Goal: Task Accomplishment & Management: Complete application form

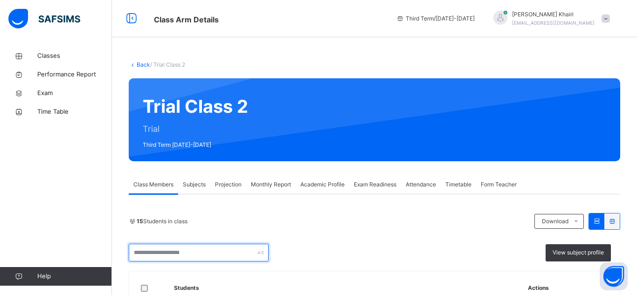
click at [194, 253] on input "text" at bounding box center [199, 253] width 140 height 18
type input "******"
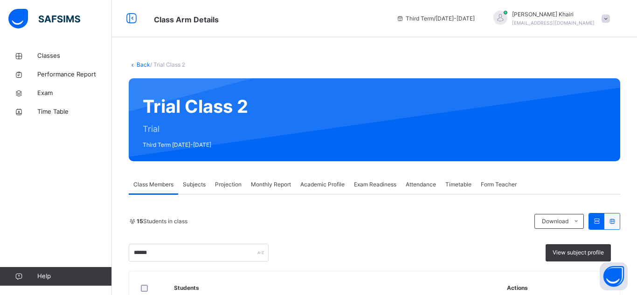
click at [343, 246] on div "****** View subject profile" at bounding box center [374, 253] width 491 height 18
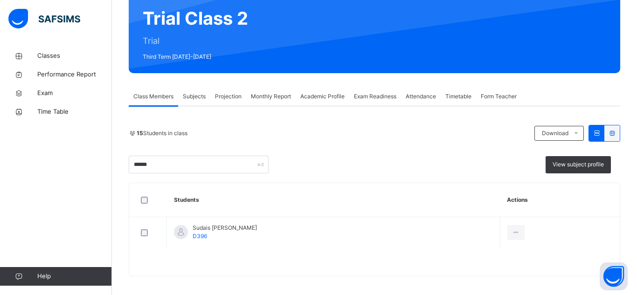
scroll to position [93, 0]
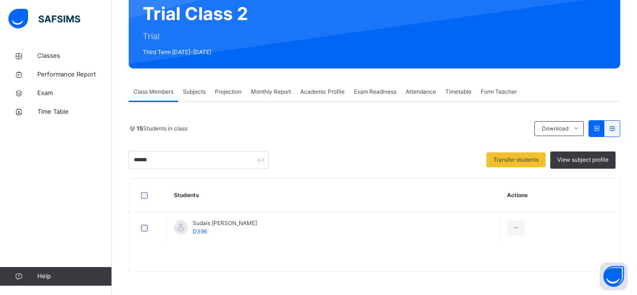
click at [201, 91] on span "Subjects" at bounding box center [194, 92] width 23 height 8
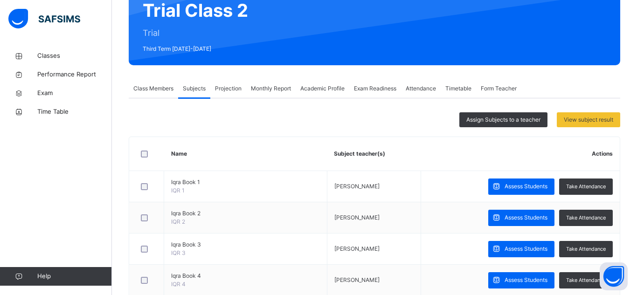
scroll to position [77, 0]
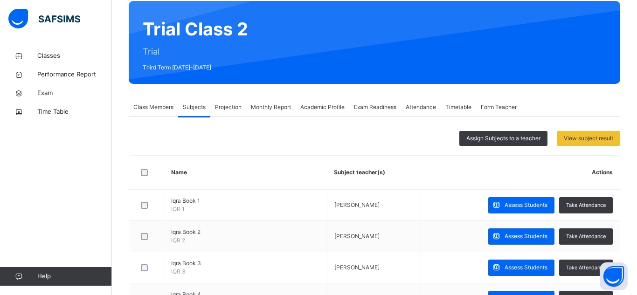
click at [224, 108] on span "Projection" at bounding box center [228, 107] width 27 height 8
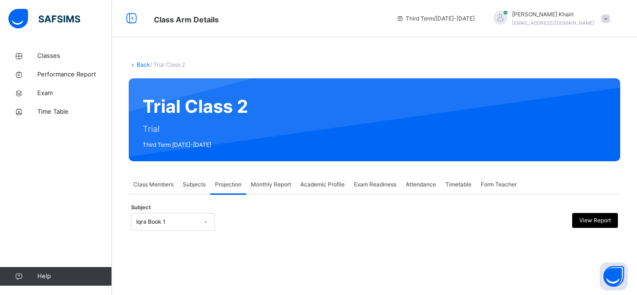
scroll to position [67, 0]
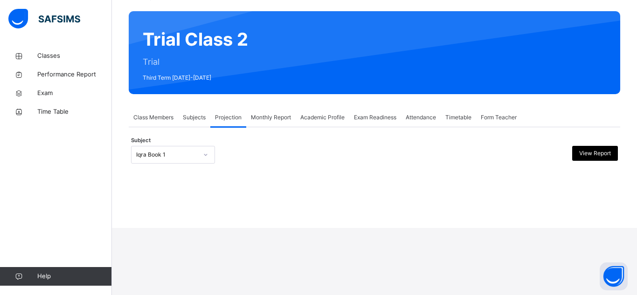
click at [171, 164] on div "Iqra Book 1" at bounding box center [173, 155] width 84 height 18
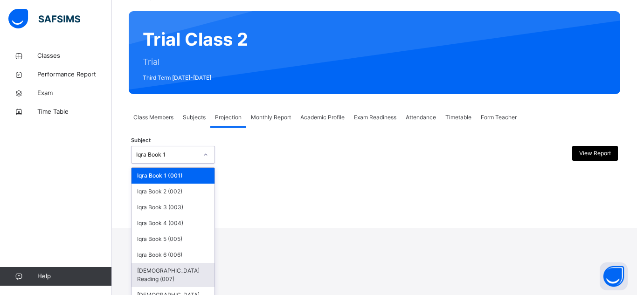
scroll to position [0, 0]
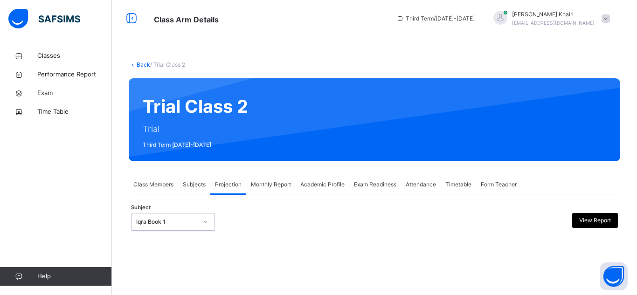
click at [174, 226] on div "0 results available. Select is focused ,type to refine list, press Down to open…" at bounding box center [173, 222] width 84 height 18
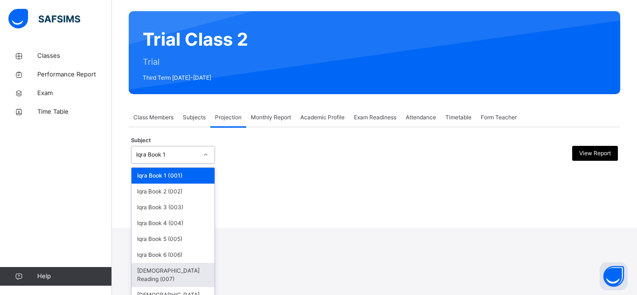
click at [152, 274] on div "[DEMOGRAPHIC_DATA] Reading (007)" at bounding box center [172, 275] width 83 height 24
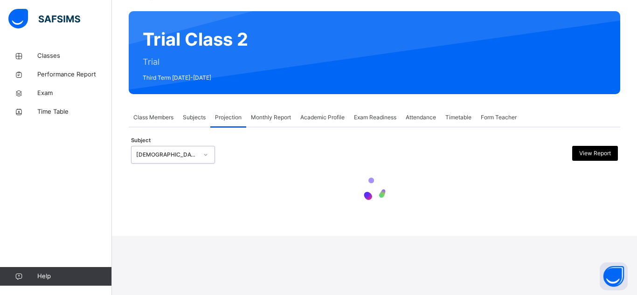
scroll to position [0, 0]
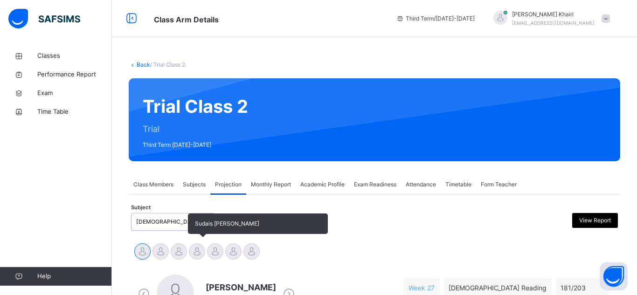
click at [192, 249] on div at bounding box center [197, 251] width 16 height 16
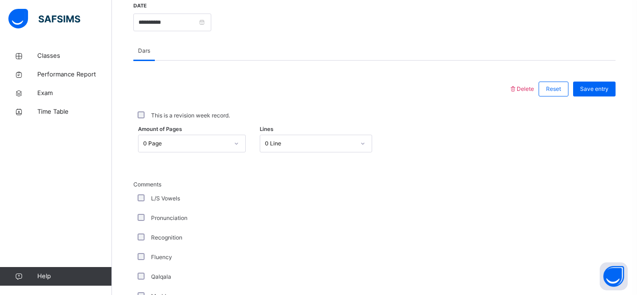
scroll to position [429, 0]
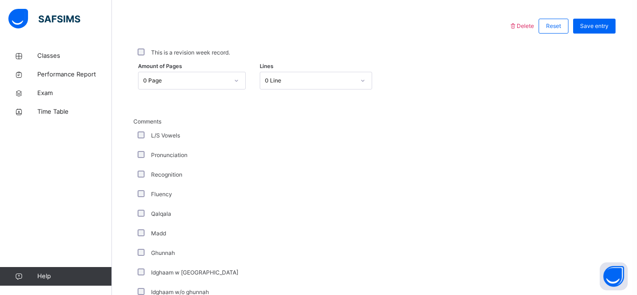
click at [198, 79] on div "0 Page" at bounding box center [185, 80] width 85 height 8
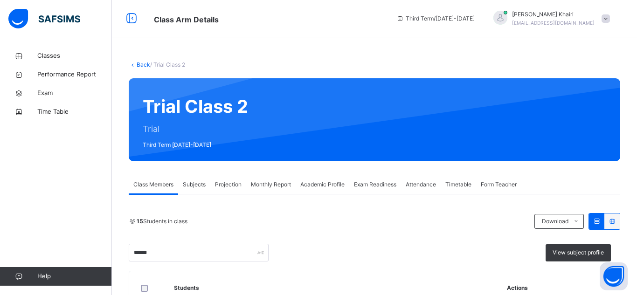
type input "******"
click at [352, 217] on div "15 Students in class" at bounding box center [329, 221] width 401 height 8
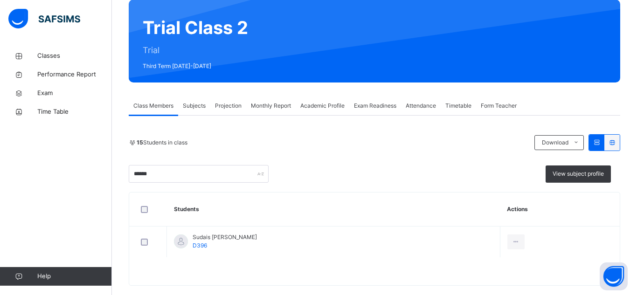
scroll to position [93, 0]
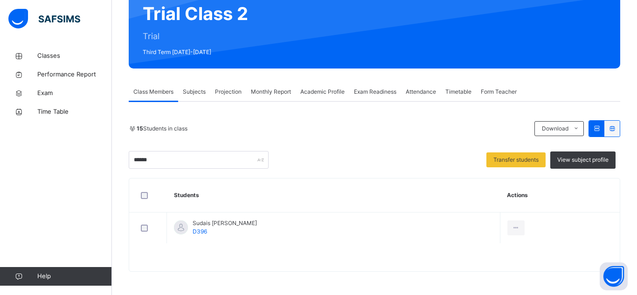
click at [195, 93] on span "Subjects" at bounding box center [194, 92] width 23 height 8
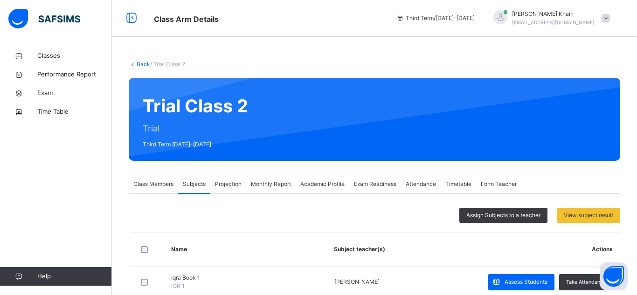
scroll to position [0, 0]
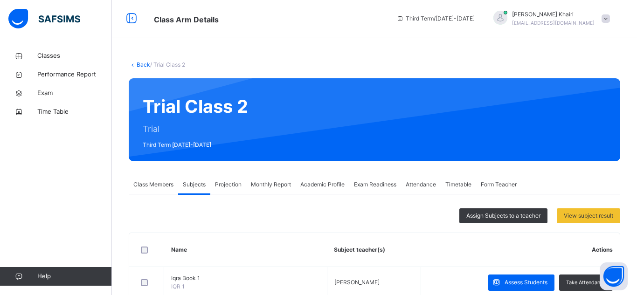
click at [232, 185] on span "Projection" at bounding box center [228, 184] width 27 height 8
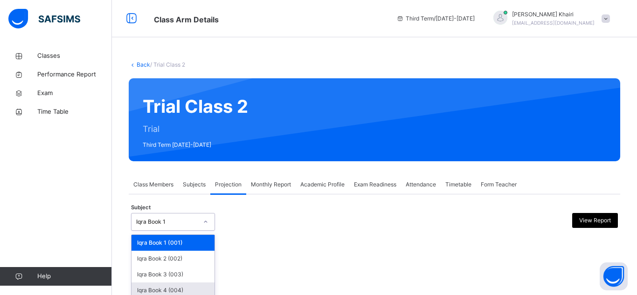
scroll to position [67, 0]
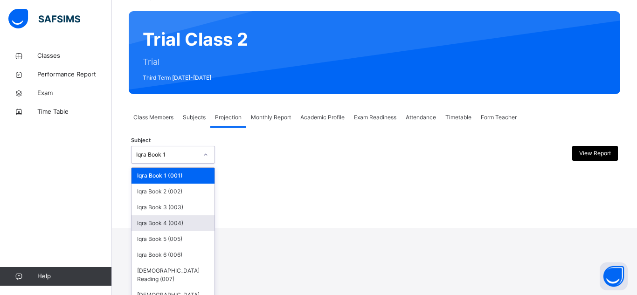
click at [171, 164] on div "option Iqra Book 4 (004) focused, 4 of 8. 8 results available. Use Up and Down …" at bounding box center [173, 155] width 84 height 18
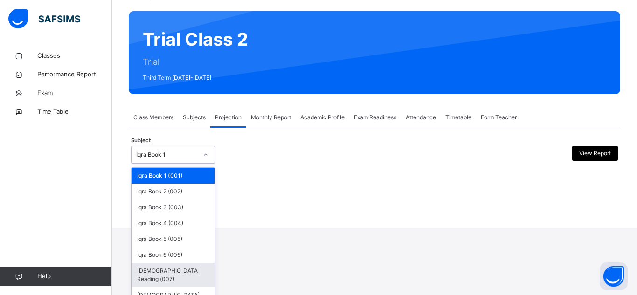
click at [171, 268] on div "[DEMOGRAPHIC_DATA] Reading (007)" at bounding box center [172, 275] width 83 height 24
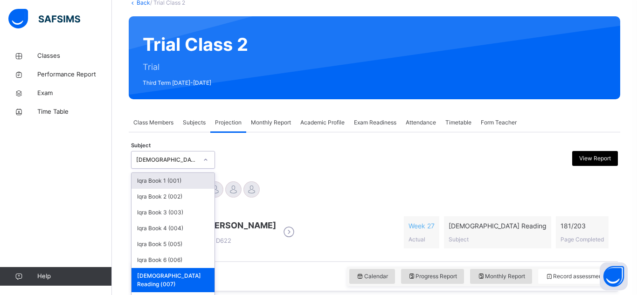
scroll to position [71, 0]
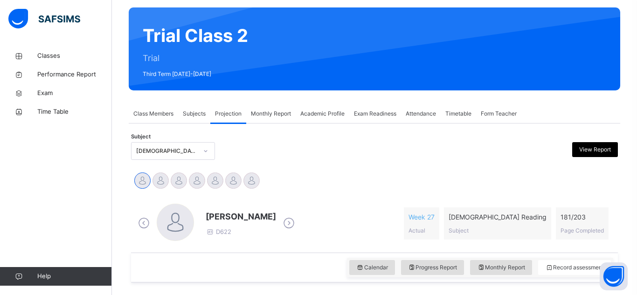
click at [312, 180] on div "[PERSON_NAME] [PERSON_NAME] [PERSON_NAME] [PERSON_NAME] Trabaz Talhah Bin [PERS…" at bounding box center [374, 181] width 482 height 21
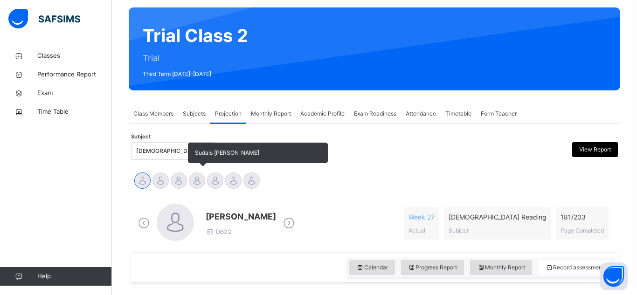
click at [199, 175] on div at bounding box center [197, 180] width 16 height 16
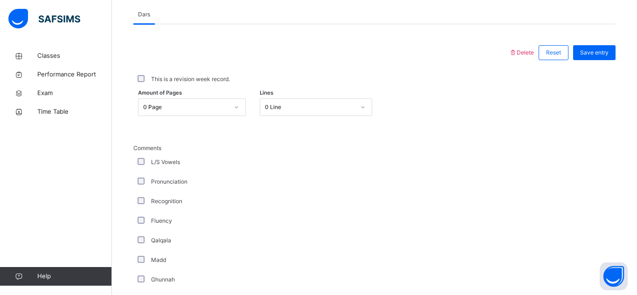
scroll to position [406, 0]
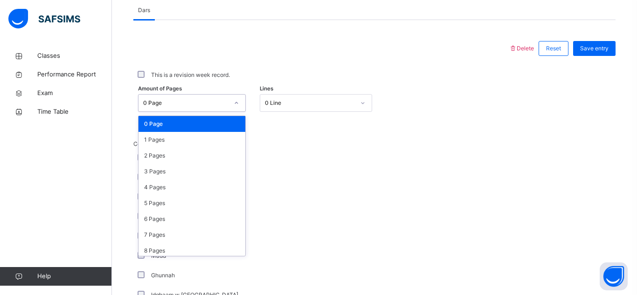
click at [190, 103] on div "0 Page" at bounding box center [185, 103] width 85 height 8
click at [194, 187] on div "4 Pages" at bounding box center [191, 187] width 107 height 16
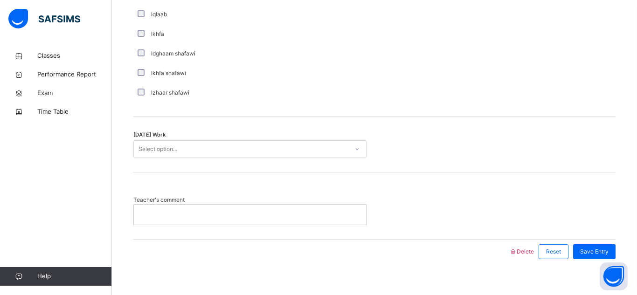
scroll to position [756, 0]
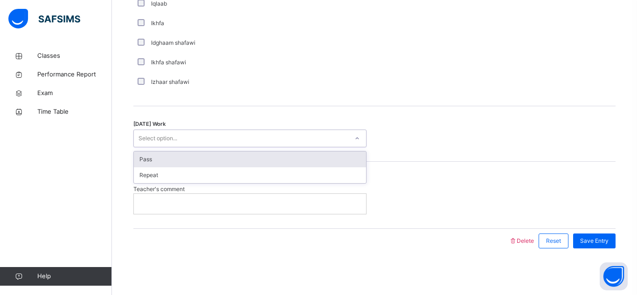
click at [165, 140] on div "Select option..." at bounding box center [157, 139] width 39 height 18
click at [165, 156] on div "Pass" at bounding box center [250, 159] width 232 height 16
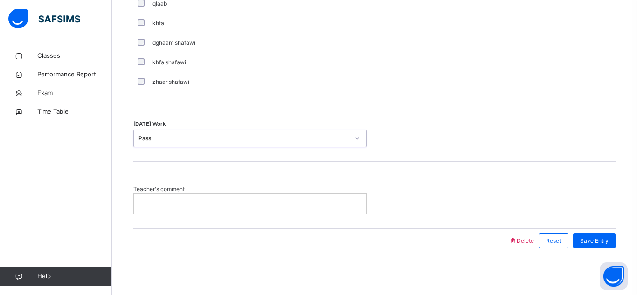
click at [160, 203] on p at bounding box center [250, 203] width 218 height 8
click at [607, 240] on span "Save Entry" at bounding box center [594, 241] width 28 height 8
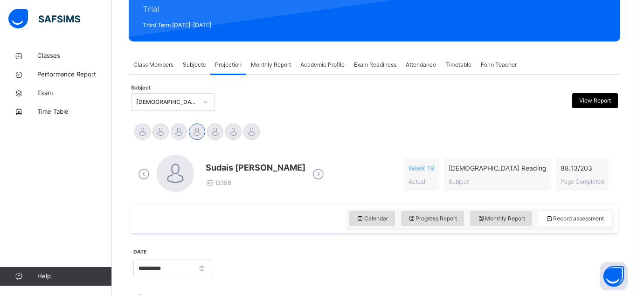
scroll to position [104, 0]
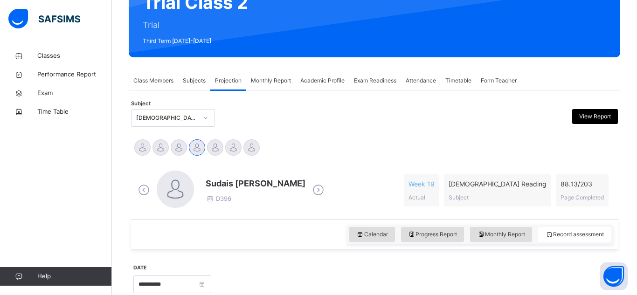
click at [155, 77] on span "Class Members" at bounding box center [153, 80] width 40 height 8
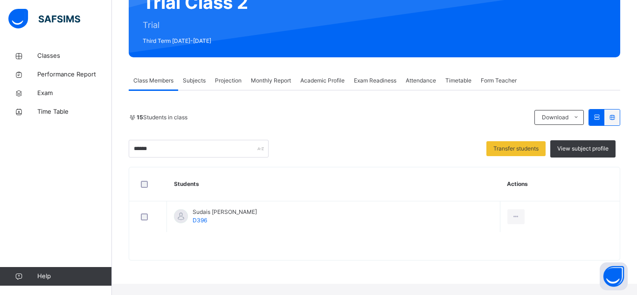
scroll to position [93, 0]
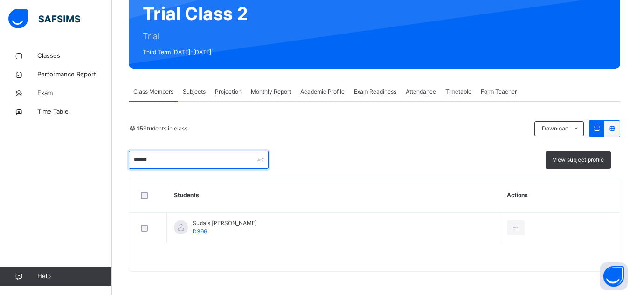
click at [193, 159] on input "******" at bounding box center [199, 160] width 140 height 18
type input "*"
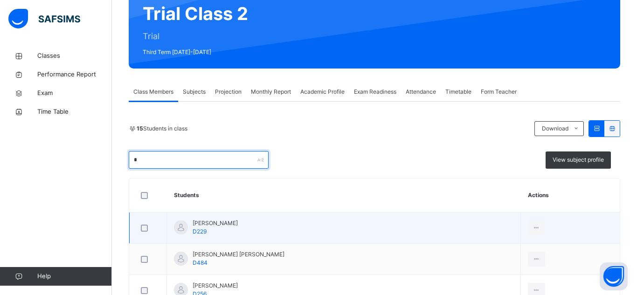
type input "*"
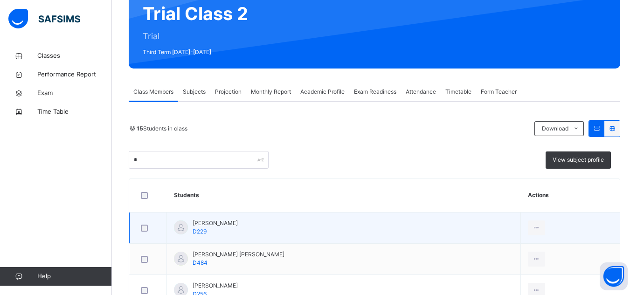
click at [148, 227] on div at bounding box center [148, 228] width 18 height 7
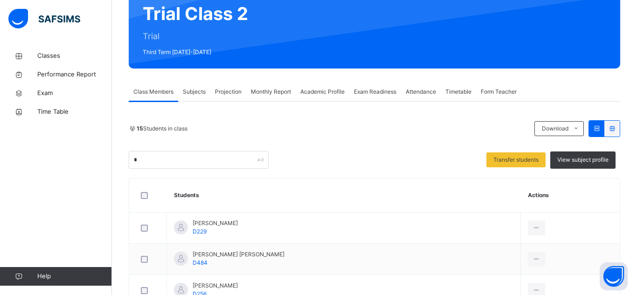
click at [197, 92] on span "Subjects" at bounding box center [194, 92] width 23 height 8
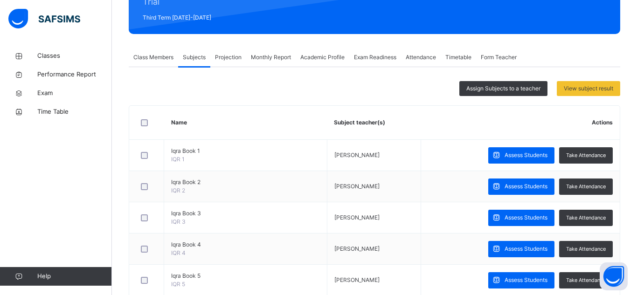
scroll to position [93, 0]
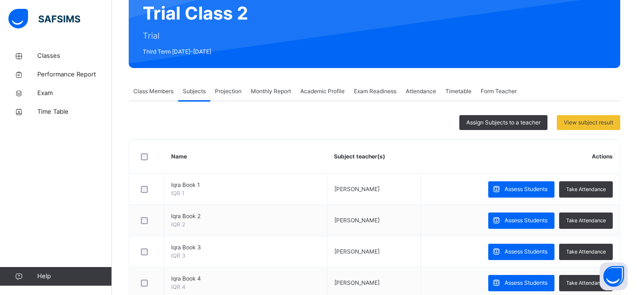
click at [233, 96] on div "Projection" at bounding box center [228, 91] width 36 height 19
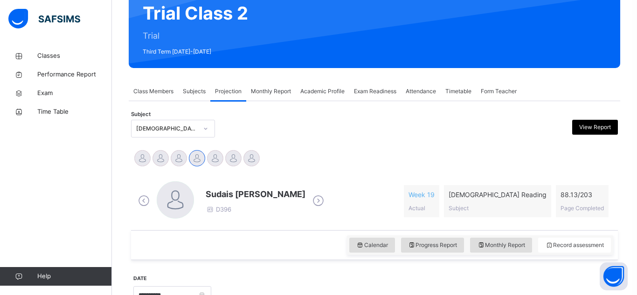
click at [164, 137] on div "[DEMOGRAPHIC_DATA] Reading (007)" at bounding box center [173, 129] width 84 height 18
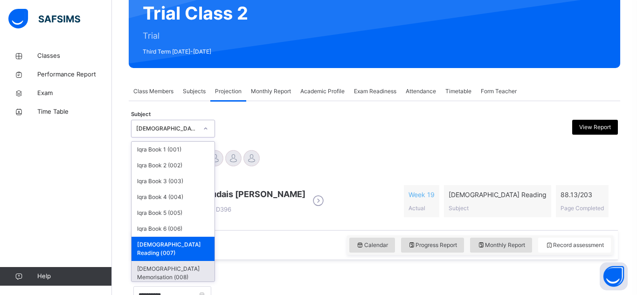
click at [150, 264] on div "[DEMOGRAPHIC_DATA] Memorisation (008)" at bounding box center [172, 273] width 83 height 24
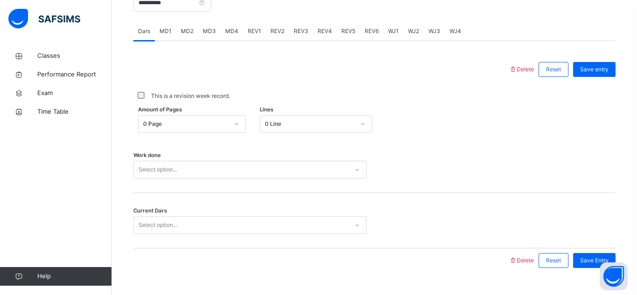
scroll to position [405, 0]
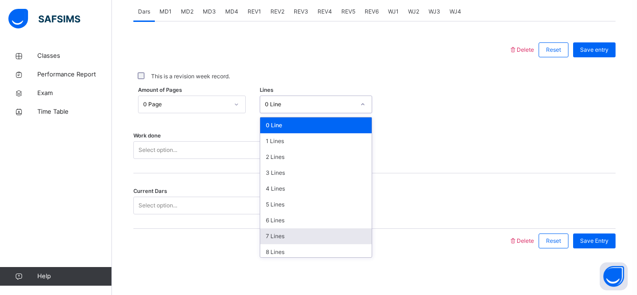
click at [301, 240] on div "7 Lines" at bounding box center [315, 236] width 111 height 16
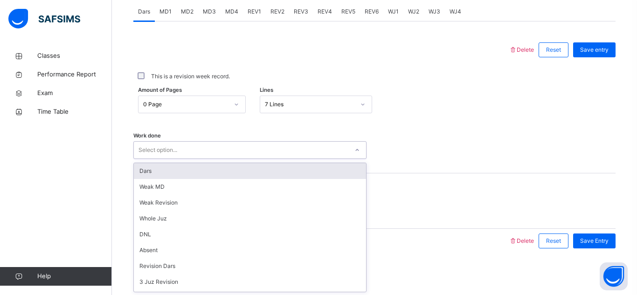
click at [199, 170] on div "Dars" at bounding box center [250, 171] width 232 height 16
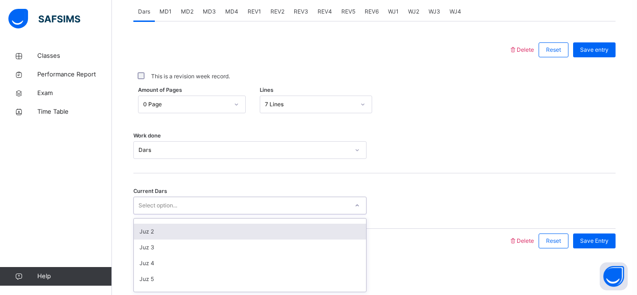
scroll to position [402, 0]
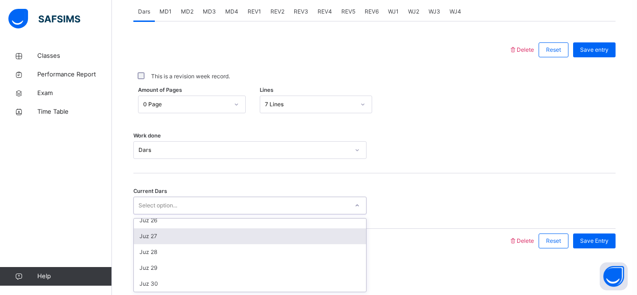
click at [185, 240] on div "Juz 27" at bounding box center [250, 236] width 232 height 16
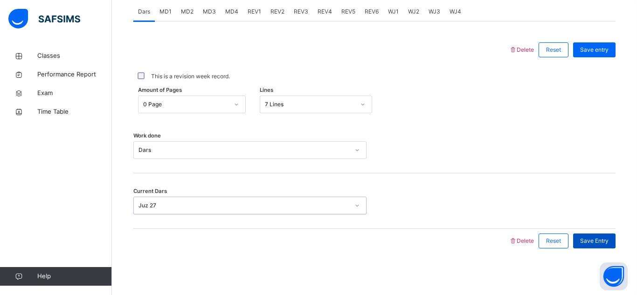
click at [597, 241] on span "Save Entry" at bounding box center [594, 241] width 28 height 8
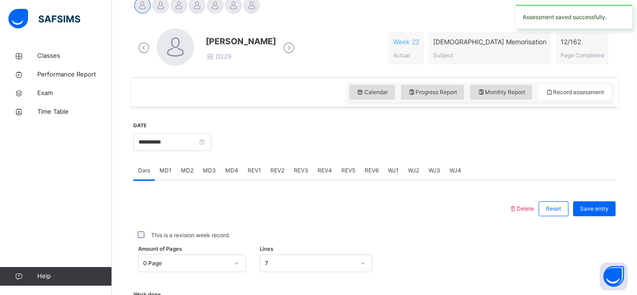
scroll to position [248, 0]
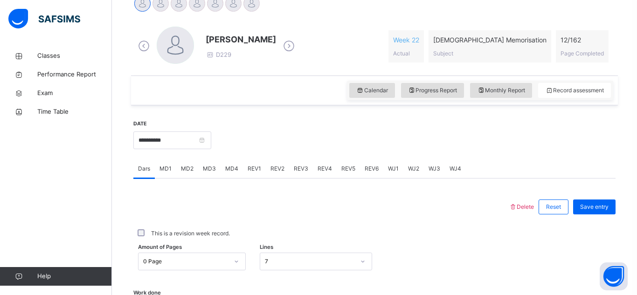
click at [235, 171] on span "MD4" at bounding box center [231, 169] width 13 height 8
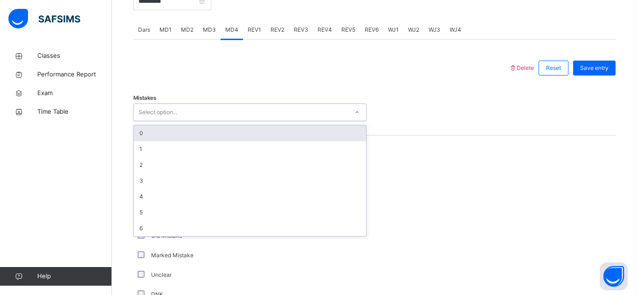
scroll to position [420, 0]
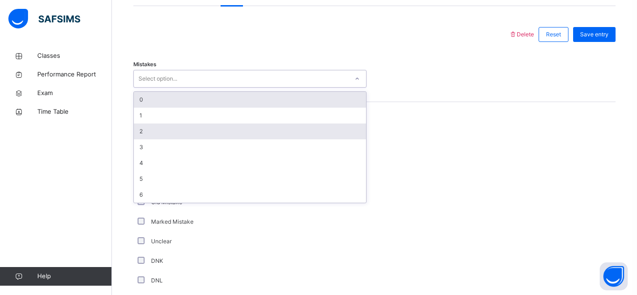
click at [147, 131] on div "2" at bounding box center [250, 131] width 232 height 16
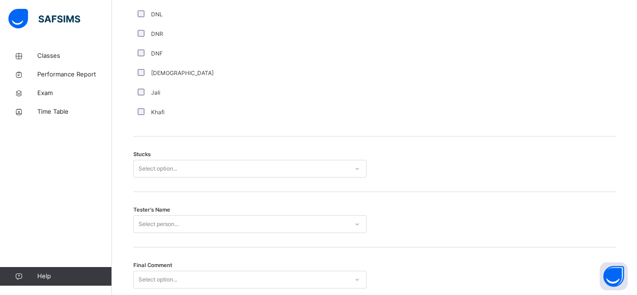
scroll to position [687, 0]
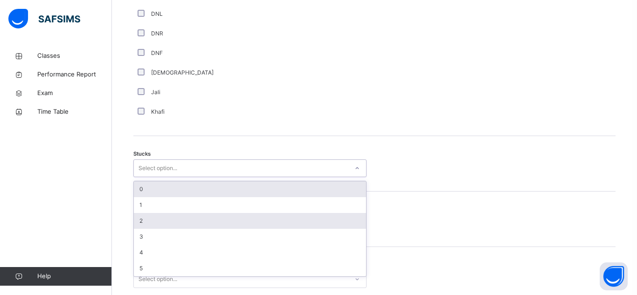
click at [135, 218] on div "2" at bounding box center [250, 221] width 232 height 16
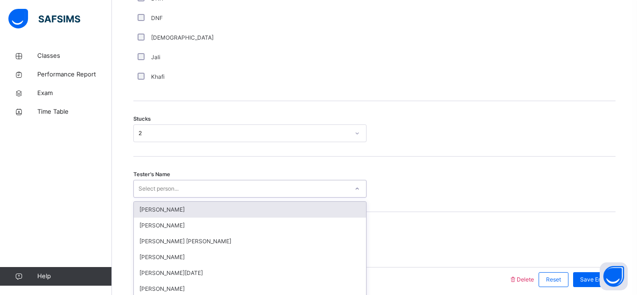
scroll to position [761, 0]
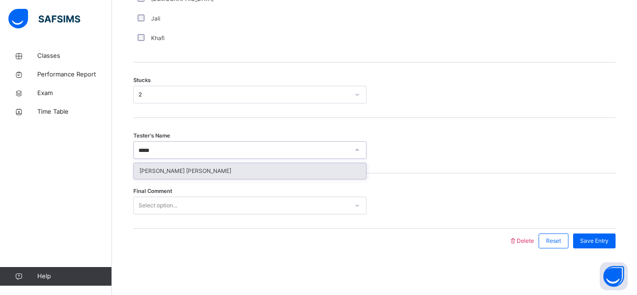
type input "*****"
click at [215, 168] on div "[PERSON_NAME] [PERSON_NAME]" at bounding box center [250, 171] width 232 height 16
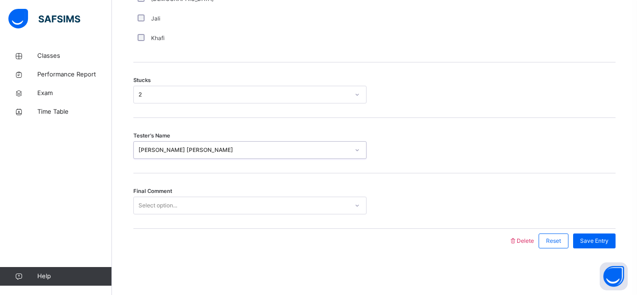
click at [205, 220] on div "Final Comment Select option..." at bounding box center [374, 200] width 482 height 55
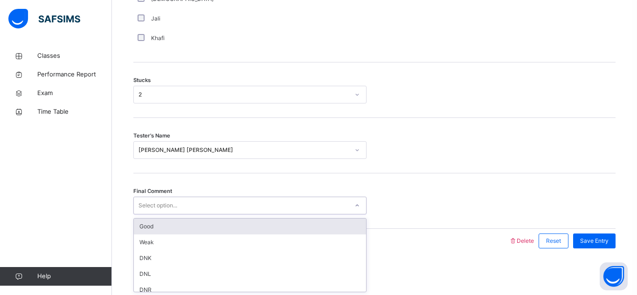
click at [213, 225] on div "Good" at bounding box center [250, 227] width 232 height 16
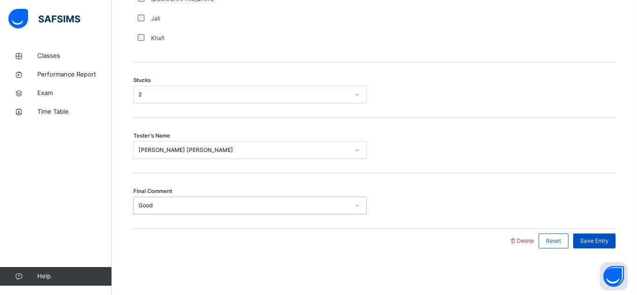
click at [591, 239] on span "Save Entry" at bounding box center [594, 241] width 28 height 8
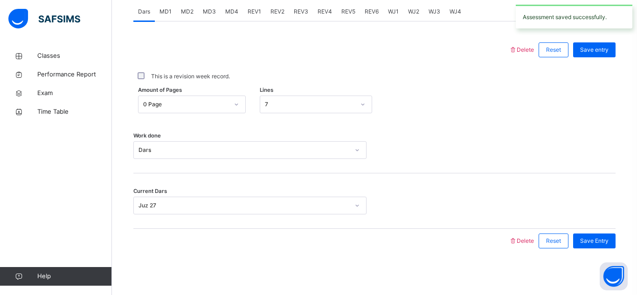
scroll to position [272, 0]
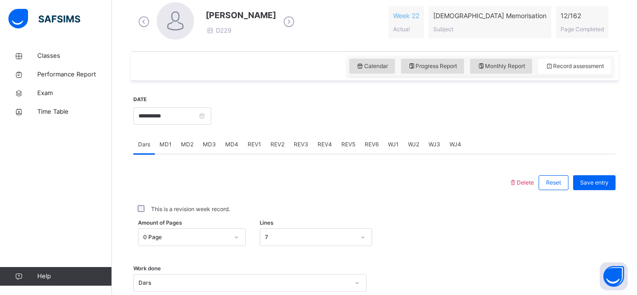
click at [299, 151] on div "REV3" at bounding box center [301, 144] width 24 height 19
click at [209, 148] on span "MD3" at bounding box center [209, 144] width 13 height 8
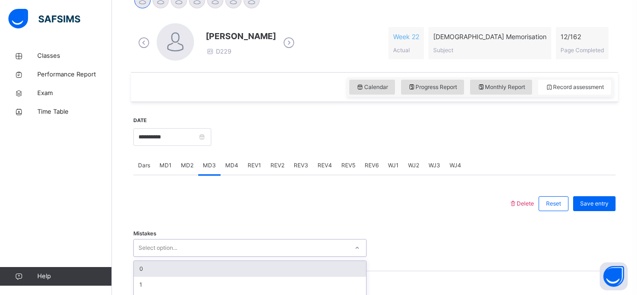
scroll to position [247, 0]
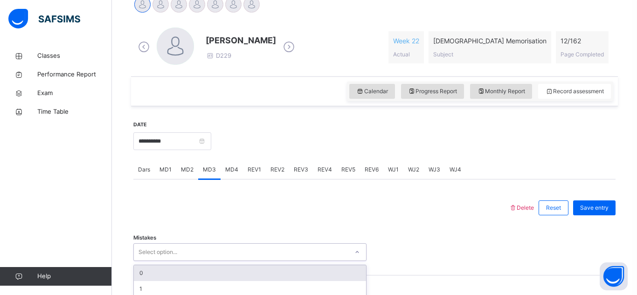
click at [234, 172] on span "MD4" at bounding box center [231, 169] width 13 height 8
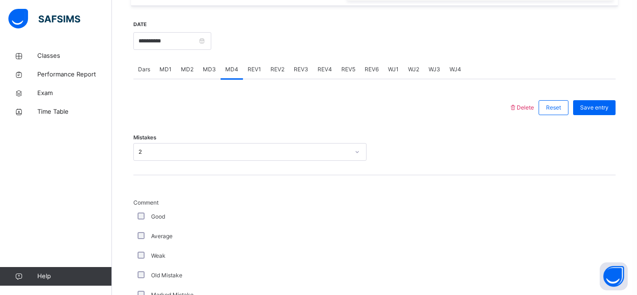
scroll to position [347, 0]
click at [213, 79] on div "MD3" at bounding box center [209, 70] width 22 height 19
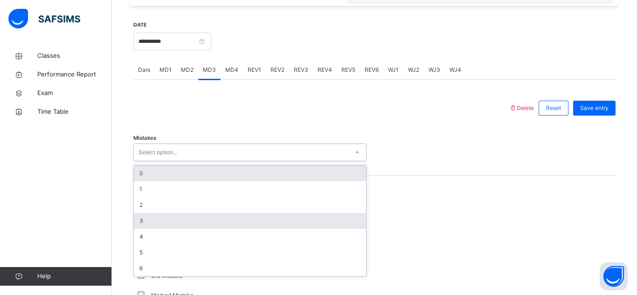
click at [165, 225] on div "3" at bounding box center [250, 221] width 232 height 16
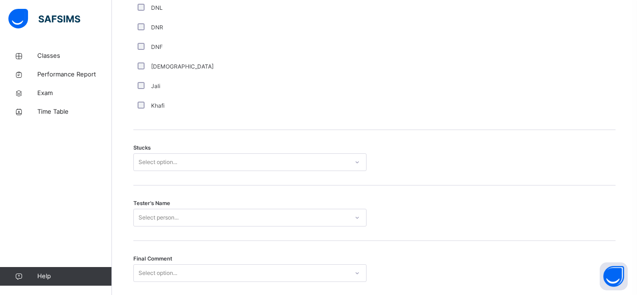
scroll to position [694, 0]
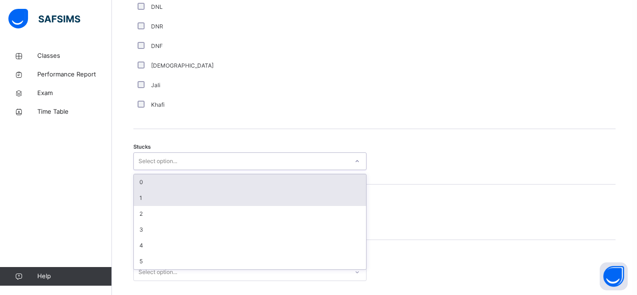
click at [137, 205] on div "1" at bounding box center [250, 198] width 232 height 16
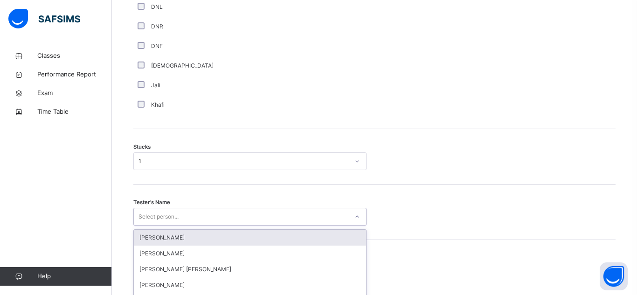
scroll to position [761, 0]
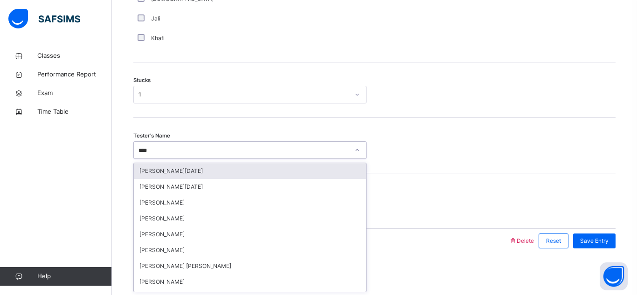
type input "*****"
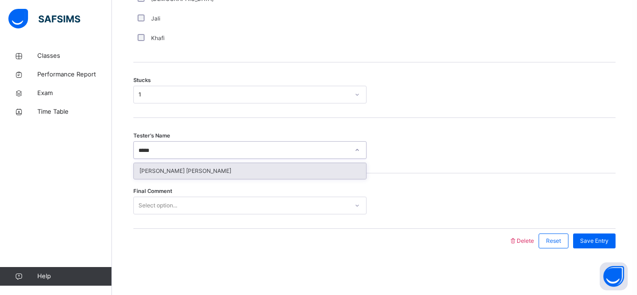
click at [197, 178] on div "[PERSON_NAME] [PERSON_NAME]" at bounding box center [250, 171] width 232 height 16
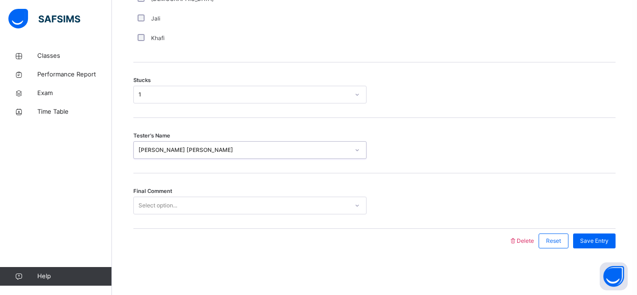
click at [208, 223] on div "Final Comment Select option..." at bounding box center [374, 200] width 482 height 55
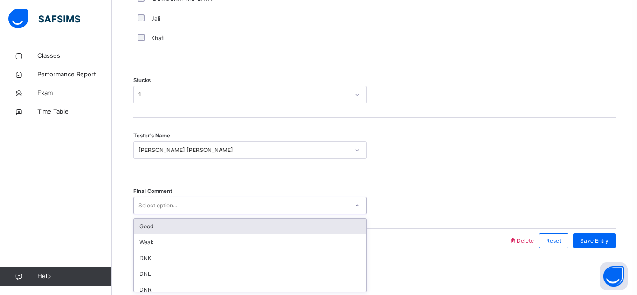
click at [225, 224] on div "Good" at bounding box center [250, 227] width 232 height 16
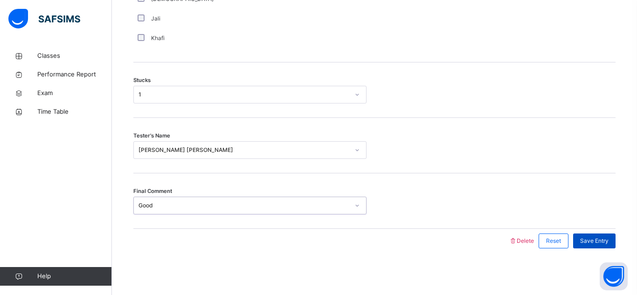
click at [598, 245] on span "Save Entry" at bounding box center [594, 241] width 28 height 8
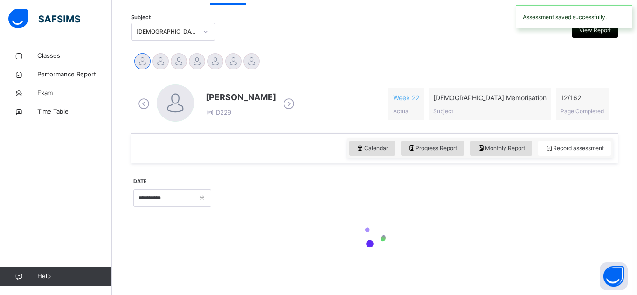
scroll to position [194, 0]
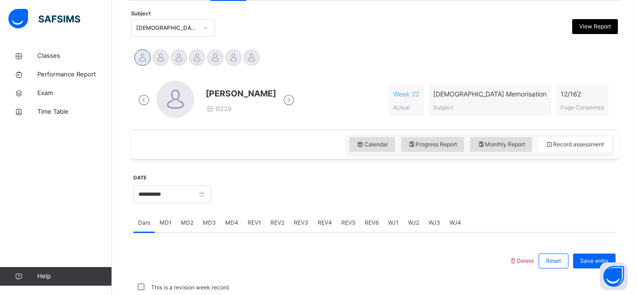
click at [223, 224] on div "MD4" at bounding box center [231, 222] width 22 height 19
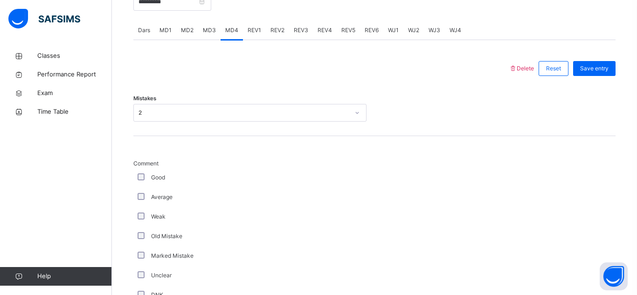
scroll to position [384, 0]
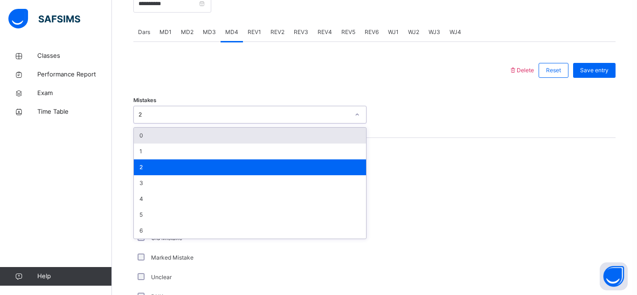
click at [136, 139] on div "0" at bounding box center [250, 136] width 232 height 16
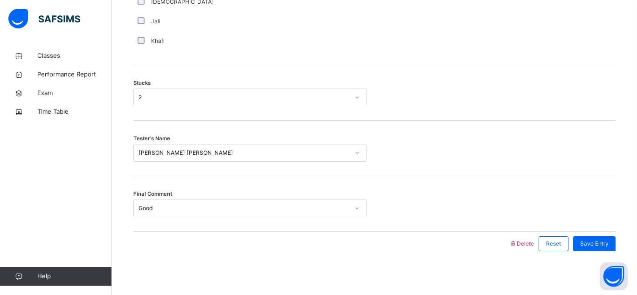
scroll to position [755, 0]
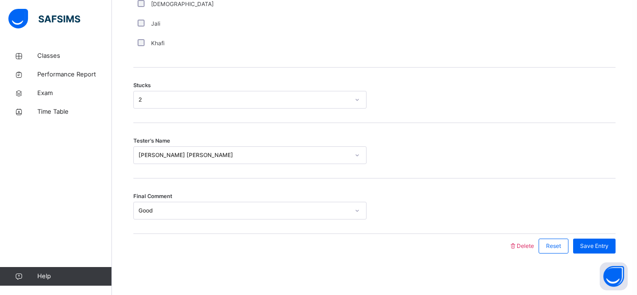
click at [136, 115] on div "Stucks 2" at bounding box center [374, 95] width 482 height 55
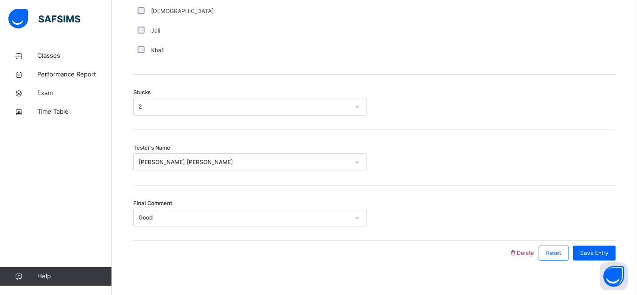
scroll to position [745, 0]
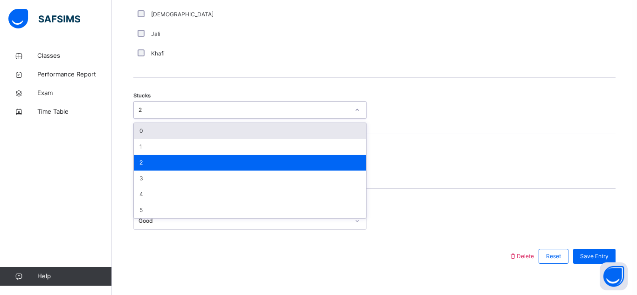
click at [143, 138] on div "0" at bounding box center [250, 131] width 232 height 16
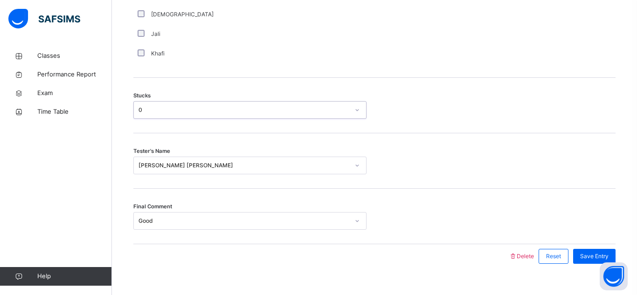
scroll to position [761, 0]
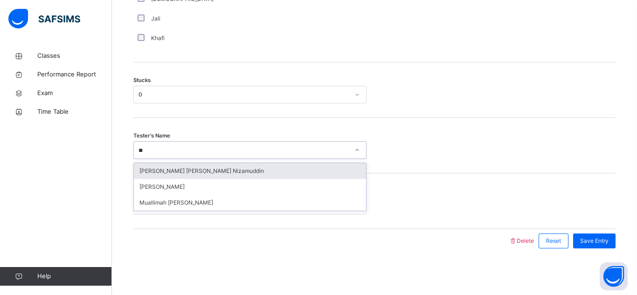
type input "***"
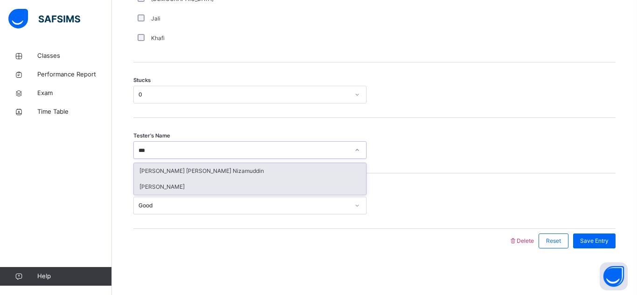
click at [270, 188] on div "[PERSON_NAME]" at bounding box center [250, 187] width 232 height 16
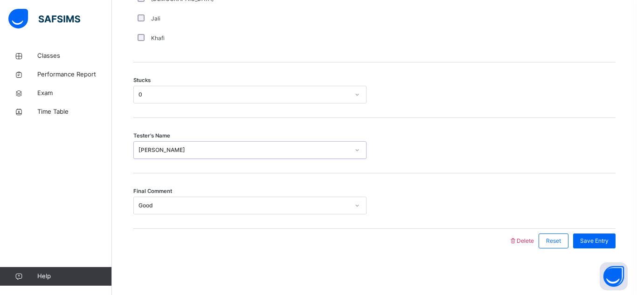
click at [274, 229] on div at bounding box center [321, 241] width 366 height 24
click at [594, 246] on div "Save Entry" at bounding box center [594, 240] width 42 height 15
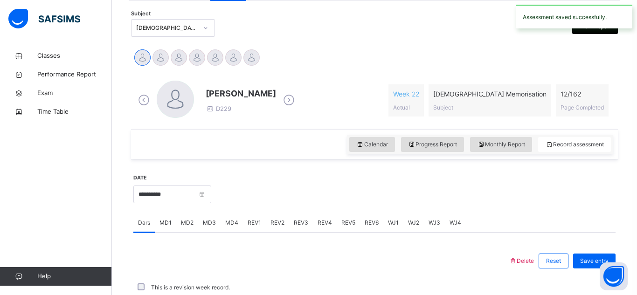
scroll to position [405, 0]
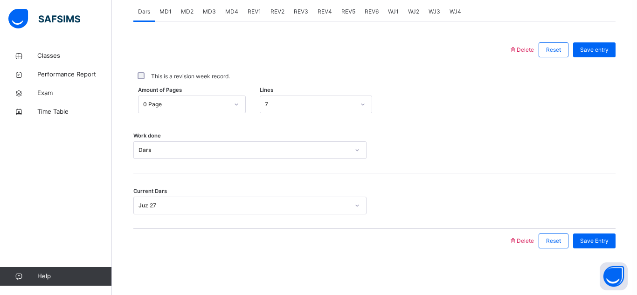
click at [206, 16] on span "MD3" at bounding box center [209, 11] width 13 height 8
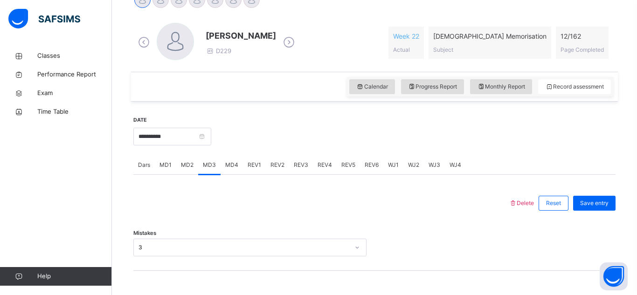
scroll to position [252, 0]
click at [231, 162] on span "MD4" at bounding box center [231, 164] width 13 height 8
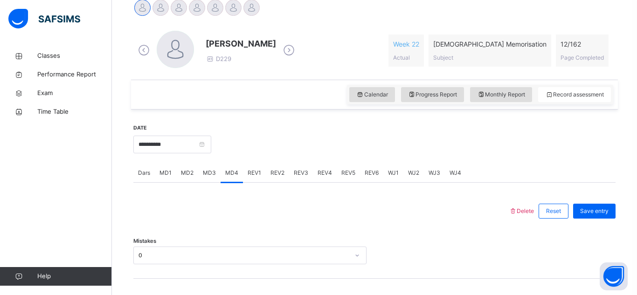
scroll to position [0, 0]
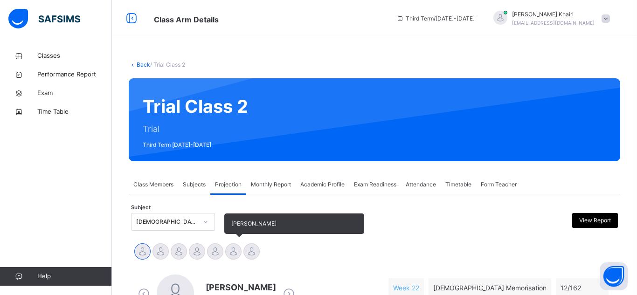
click at [236, 247] on div at bounding box center [233, 251] width 16 height 16
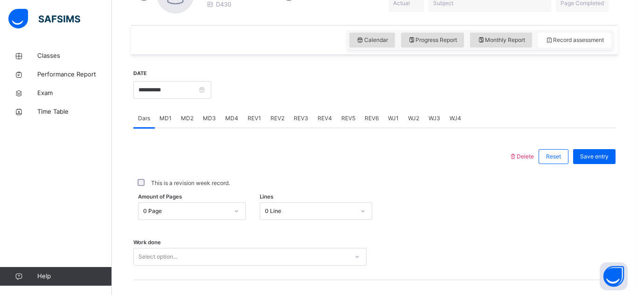
scroll to position [405, 0]
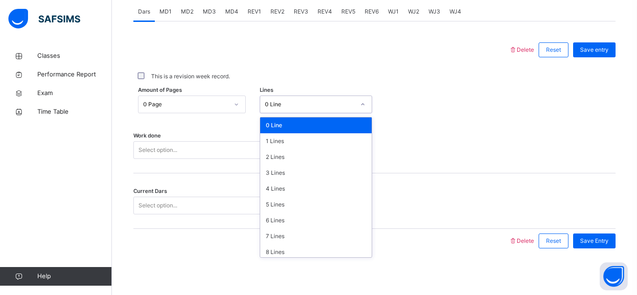
click at [313, 97] on div "0 Line" at bounding box center [307, 104] width 94 height 14
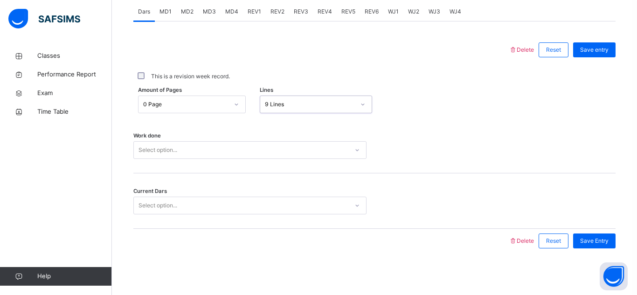
click at [270, 147] on div "Select option..." at bounding box center [241, 150] width 214 height 14
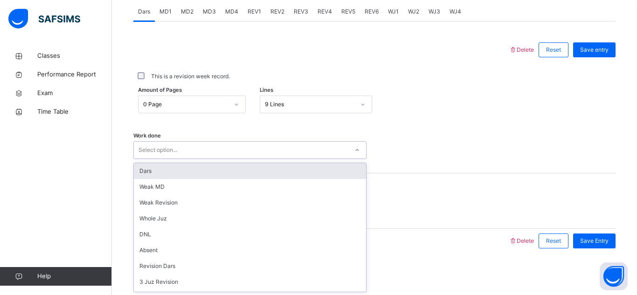
click at [244, 168] on div "Dars" at bounding box center [250, 171] width 232 height 16
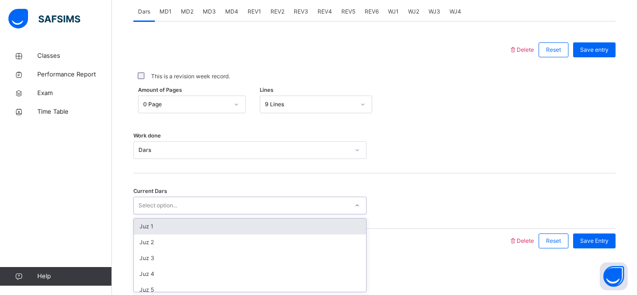
click at [251, 207] on div "Select option..." at bounding box center [241, 206] width 214 height 14
type input "**"
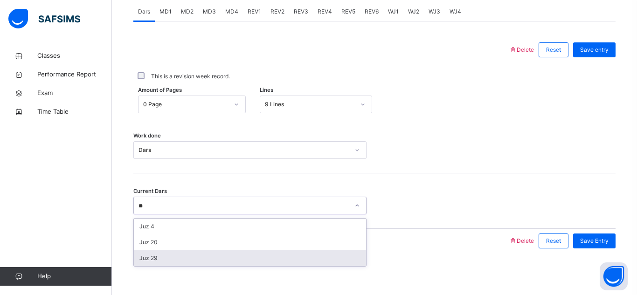
click at [181, 252] on div "Juz 29" at bounding box center [250, 258] width 232 height 16
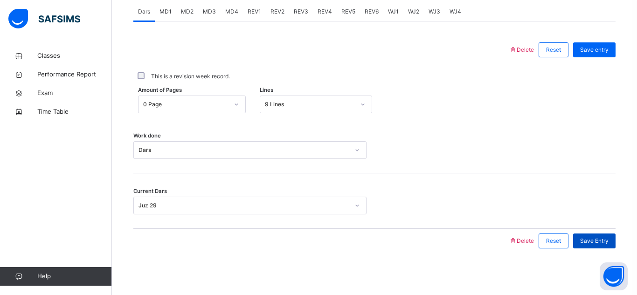
click at [592, 240] on span "Save Entry" at bounding box center [594, 241] width 28 height 8
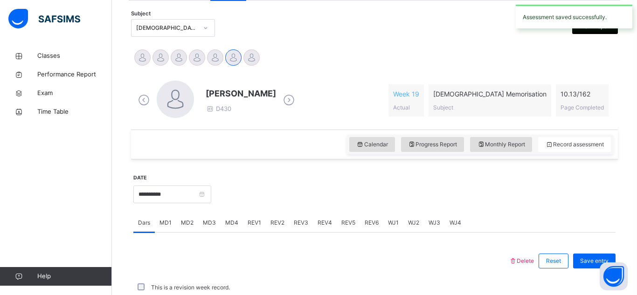
scroll to position [405, 0]
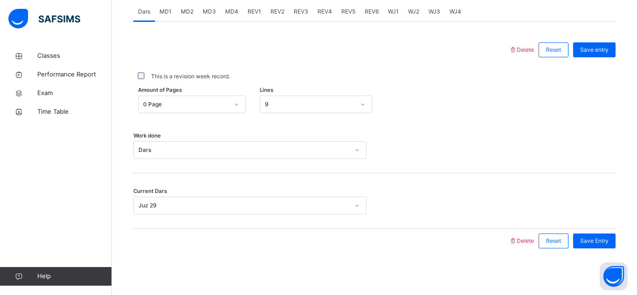
click at [207, 9] on span "MD3" at bounding box center [209, 11] width 13 height 8
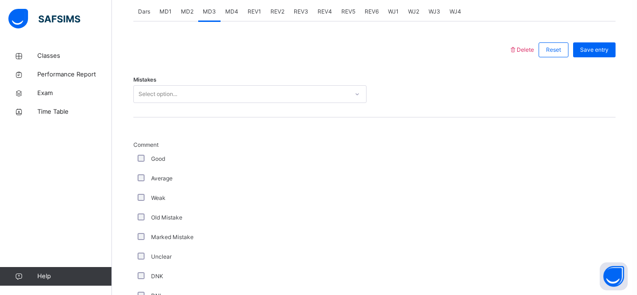
click at [224, 103] on div "Select option..." at bounding box center [249, 94] width 233 height 18
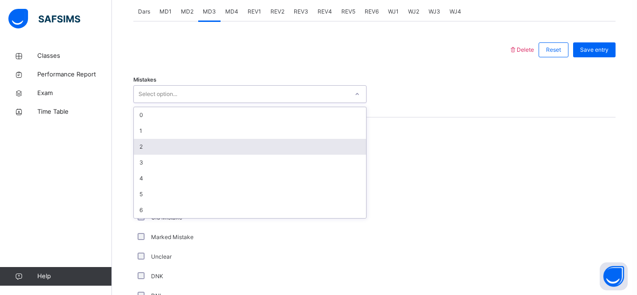
click at [216, 150] on div "2" at bounding box center [250, 147] width 232 height 16
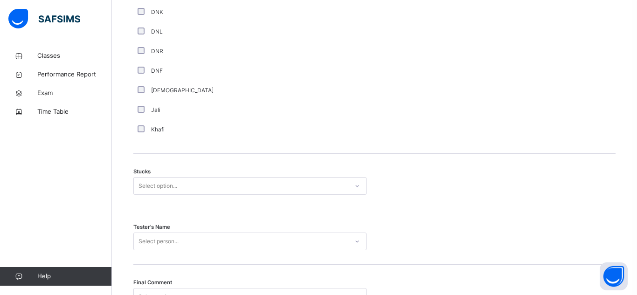
scroll to position [674, 0]
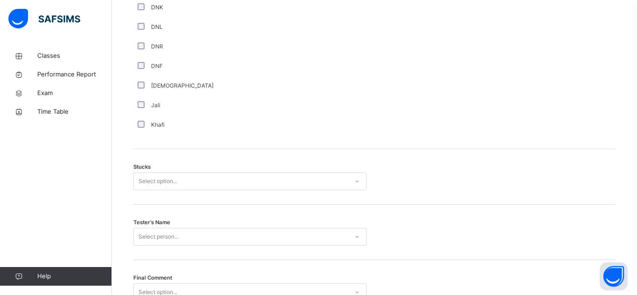
click at [145, 175] on div "Select option..." at bounding box center [157, 181] width 39 height 18
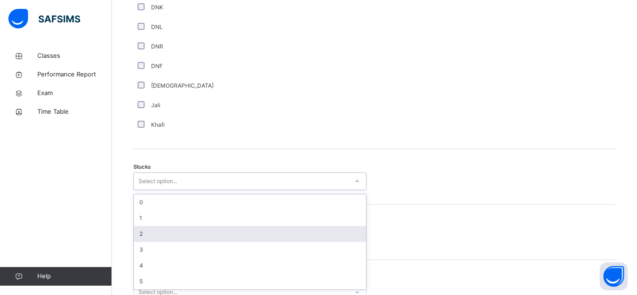
click at [144, 227] on div "2" at bounding box center [250, 234] width 232 height 16
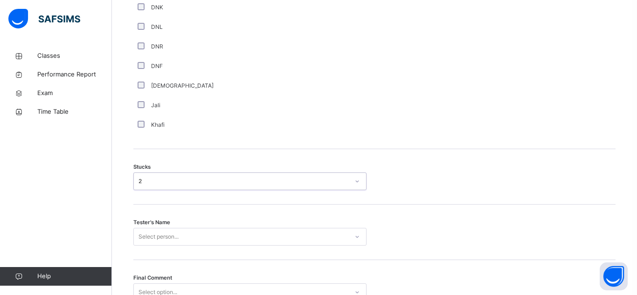
click at [145, 229] on div "Select person..." at bounding box center [249, 237] width 233 height 18
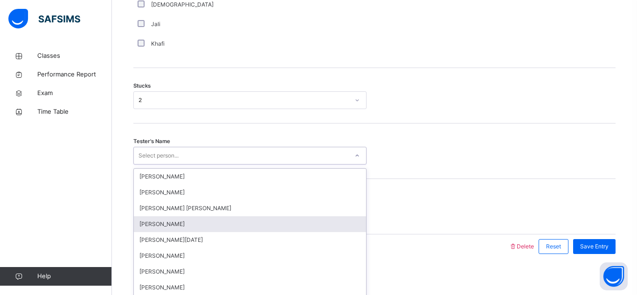
scroll to position [761, 0]
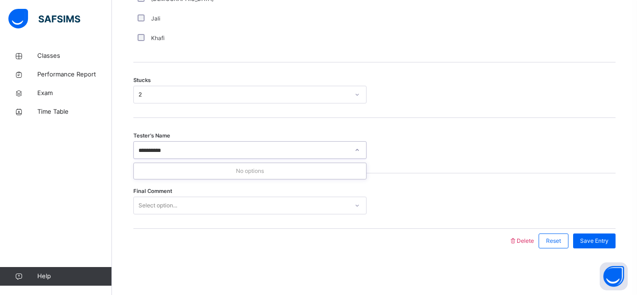
type input "********"
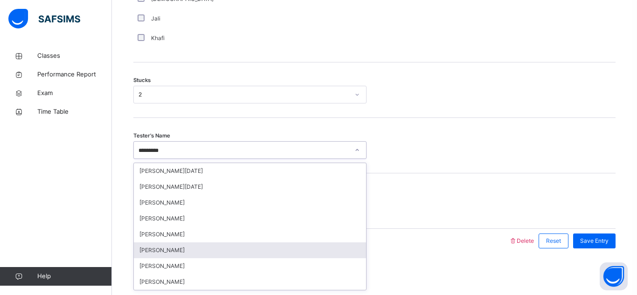
click at [196, 247] on div "[PERSON_NAME]" at bounding box center [250, 250] width 232 height 16
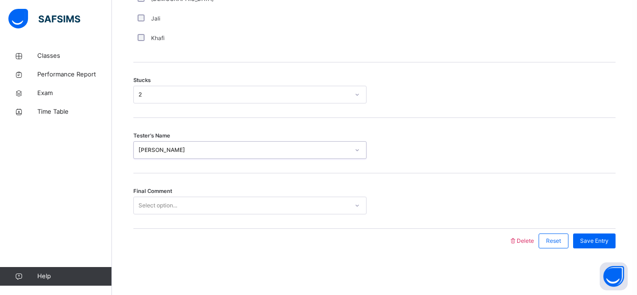
click at [277, 206] on div "Select option..." at bounding box center [241, 206] width 214 height 14
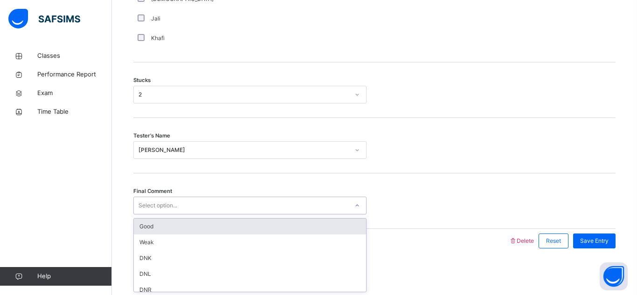
click at [273, 223] on div "Good" at bounding box center [250, 227] width 232 height 16
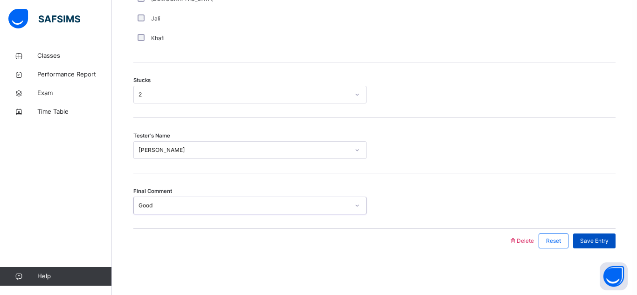
click at [594, 237] on span "Save Entry" at bounding box center [594, 241] width 28 height 8
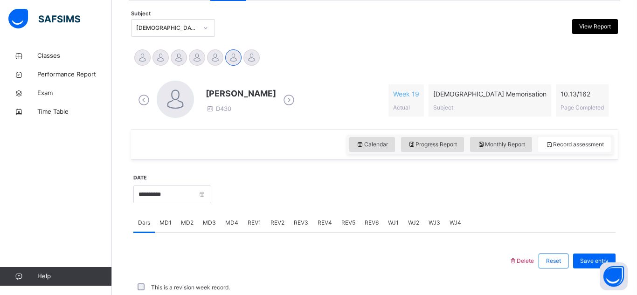
scroll to position [405, 0]
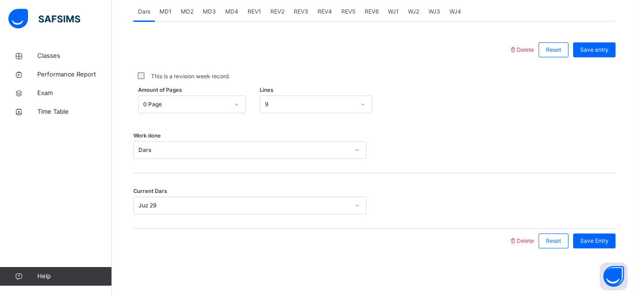
click at [236, 7] on span "MD4" at bounding box center [231, 11] width 13 height 8
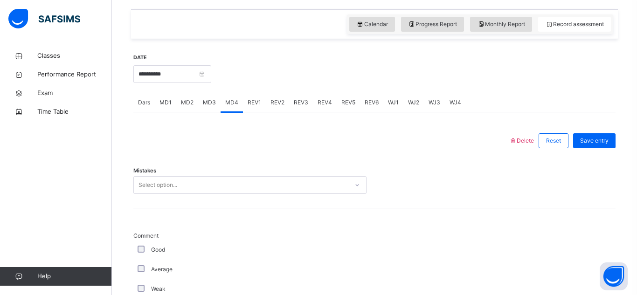
scroll to position [311, 0]
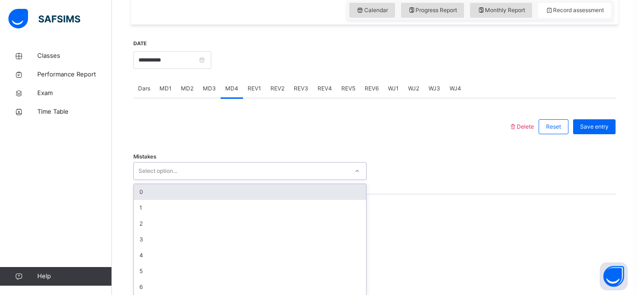
click at [192, 180] on div "option 0 focused, 1 of 7. 7 results available. Use Up and Down to choose option…" at bounding box center [249, 171] width 233 height 18
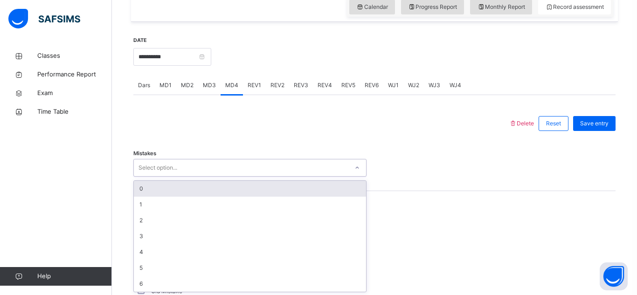
scroll to position [332, 0]
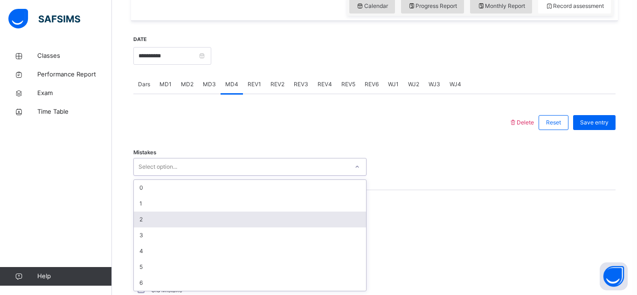
click at [186, 213] on div "2" at bounding box center [250, 220] width 232 height 16
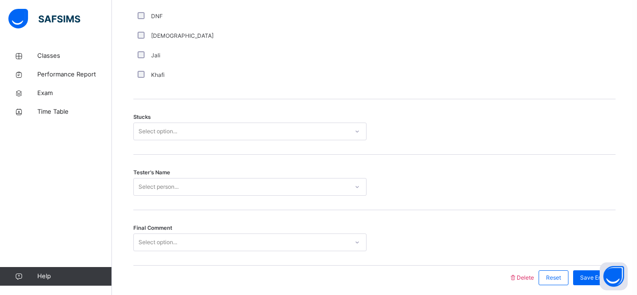
scroll to position [761, 0]
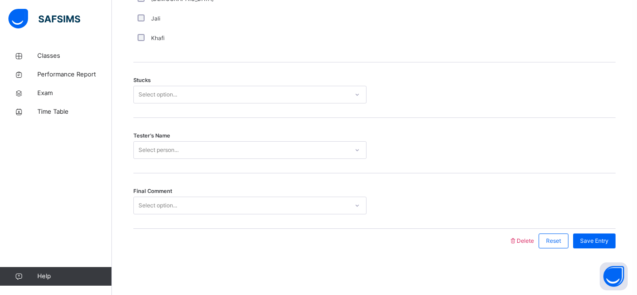
click at [161, 92] on div "Select option..." at bounding box center [157, 95] width 39 height 18
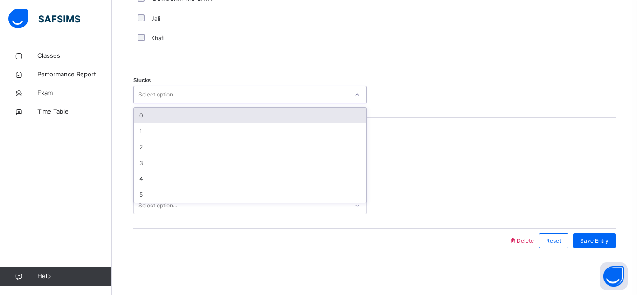
click at [169, 112] on div "0" at bounding box center [250, 116] width 232 height 16
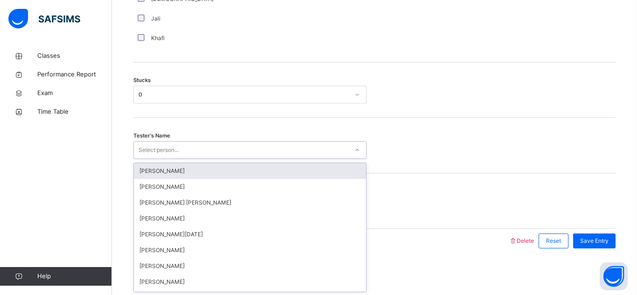
click at [168, 149] on div "Select person..." at bounding box center [158, 150] width 40 height 18
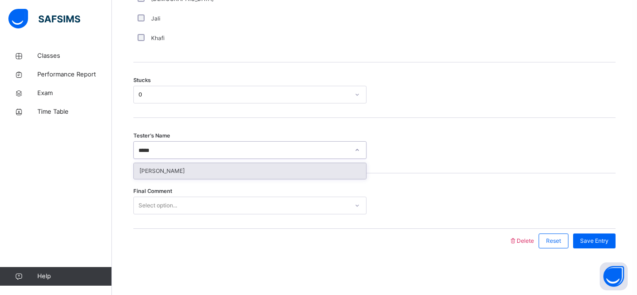
type input "*****"
click at [143, 172] on div "[PERSON_NAME]" at bounding box center [250, 171] width 232 height 16
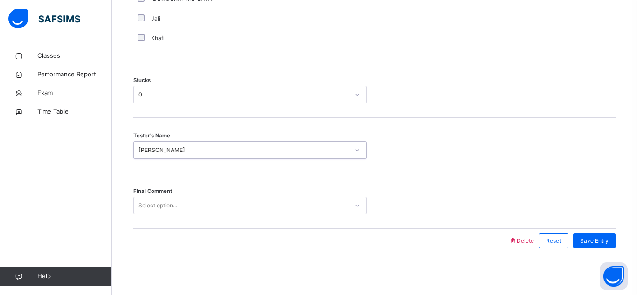
click at [160, 209] on div "Select option..." at bounding box center [157, 206] width 39 height 18
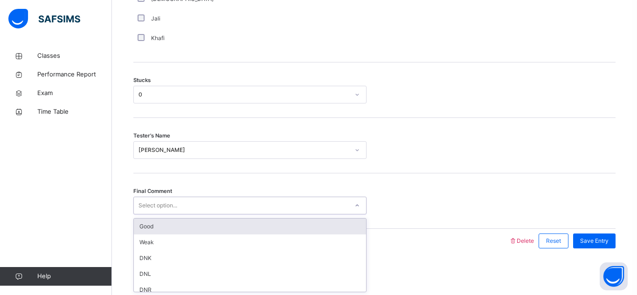
click at [167, 225] on div "Good" at bounding box center [250, 227] width 232 height 16
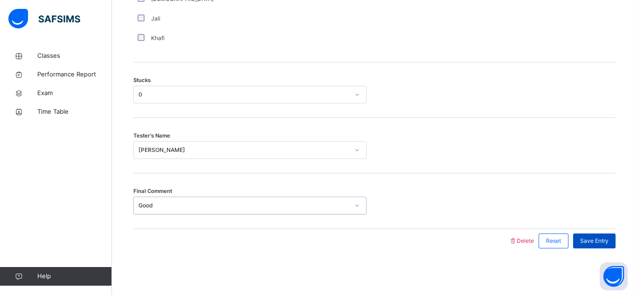
click at [582, 238] on span "Save Entry" at bounding box center [594, 241] width 28 height 8
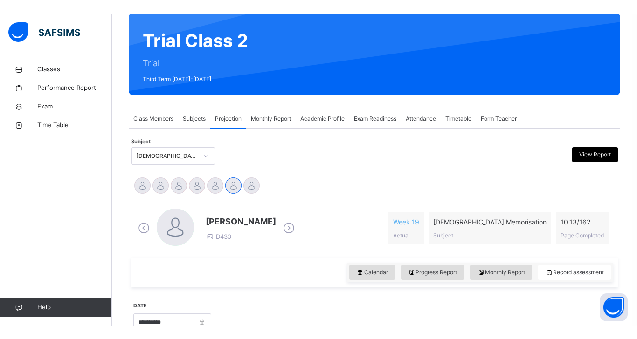
scroll to position [78, 0]
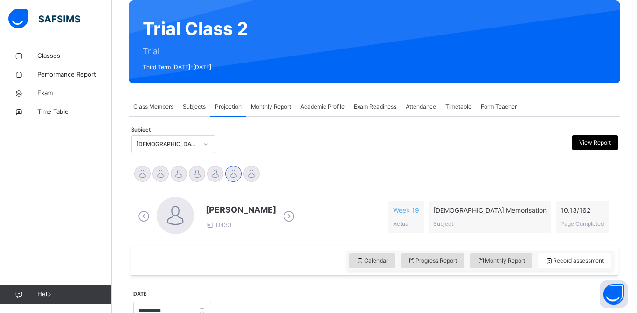
click at [276, 149] on div at bounding box center [313, 144] width 118 height 18
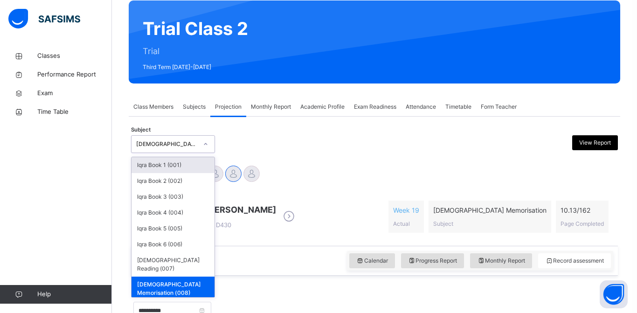
click at [245, 144] on div "Subject option [DEMOGRAPHIC_DATA] Memorisation (008), selected. option Iqra Boo…" at bounding box center [374, 144] width 487 height 18
click at [227, 137] on div "Subject option [DEMOGRAPHIC_DATA] Memorisation (008), selected. option Iqra Boo…" at bounding box center [374, 144] width 487 height 18
click at [269, 135] on div "Subject option [DEMOGRAPHIC_DATA] Memorisation (008), selected. option Iqra Boo…" at bounding box center [374, 143] width 487 height 27
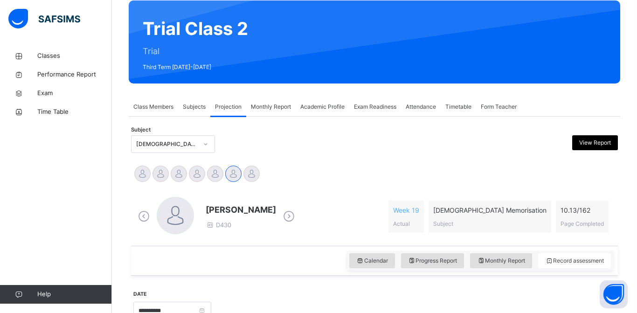
click at [634, 151] on div "Back / Trial Class 2 Trial Class 2 Trial Third Term [DATE]-[DATE] Class Members…" at bounding box center [374, 295] width 525 height 653
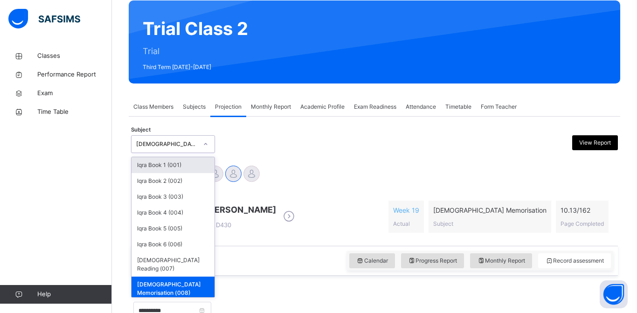
click at [270, 153] on div "Subject option [DEMOGRAPHIC_DATA] Memorisation (008), selected. option Iqra Boo…" at bounding box center [374, 143] width 487 height 27
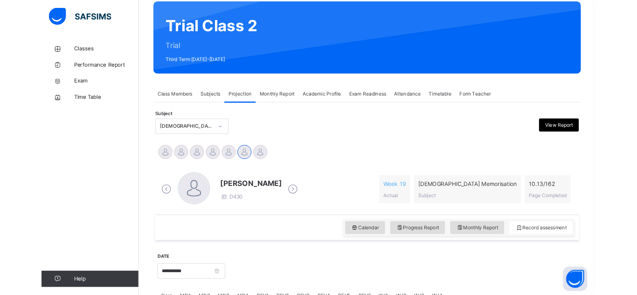
scroll to position [75, 0]
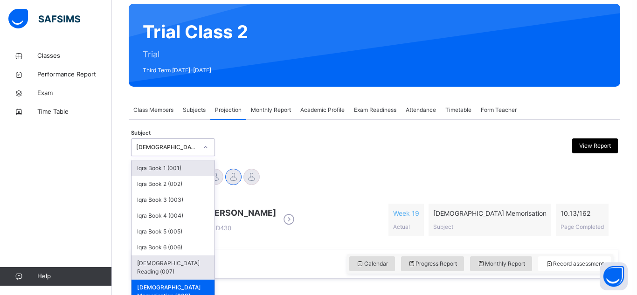
click at [146, 260] on div "[DEMOGRAPHIC_DATA] Reading (007)" at bounding box center [172, 267] width 83 height 24
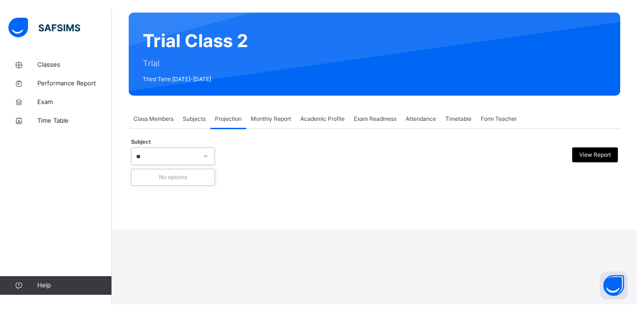
scroll to position [0, 0]
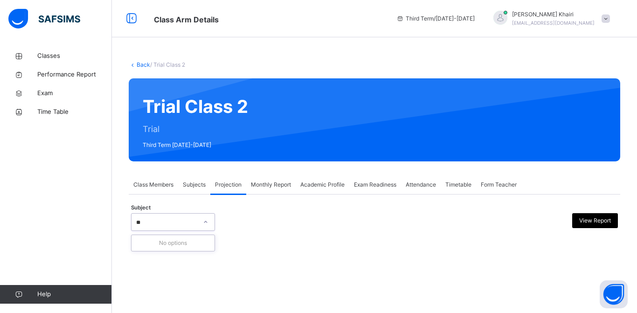
type input "*"
click at [522, 261] on div "Back / Trial Class 2 Trial Class 2 Trial Third Term [DATE]-[DATE] Class Members…" at bounding box center [374, 156] width 525 height 313
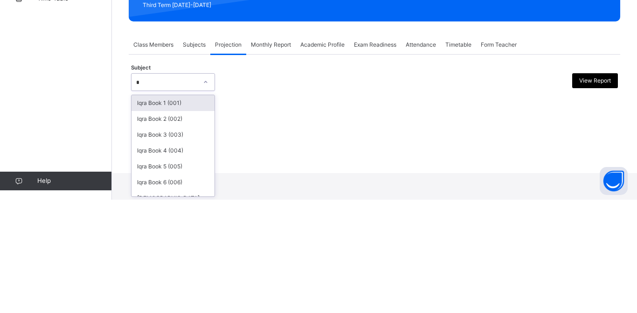
type input "**"
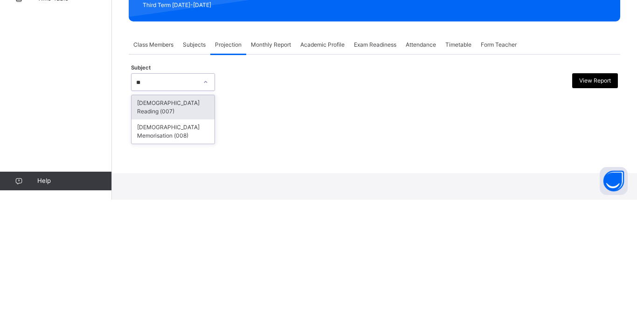
click at [188, 223] on div "[DEMOGRAPHIC_DATA] Reading (007)" at bounding box center [172, 220] width 83 height 24
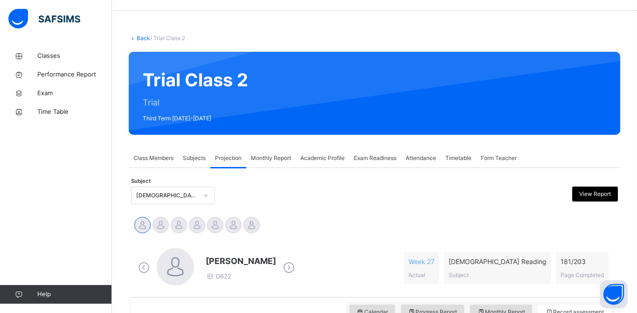
click at [243, 223] on div at bounding box center [251, 225] width 16 height 16
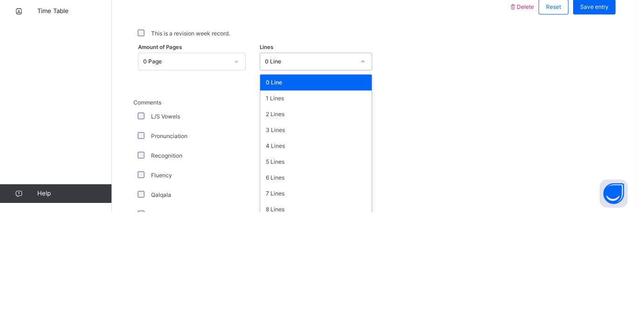
scroll to position [354, 0]
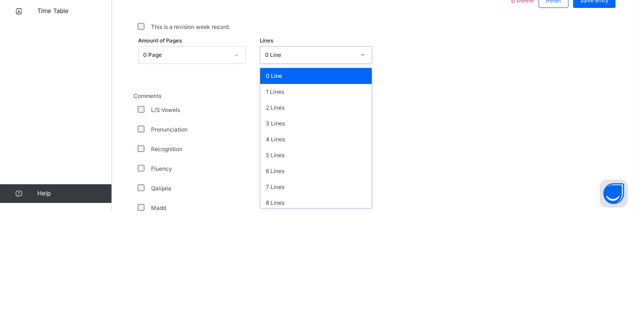
type input "*"
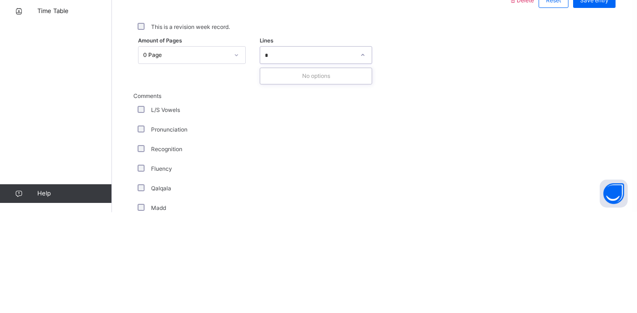
scroll to position [0, 0]
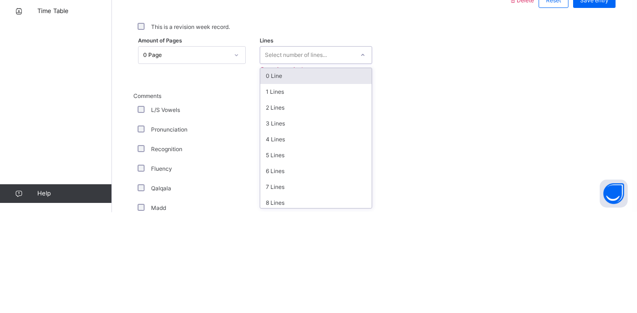
type input "*"
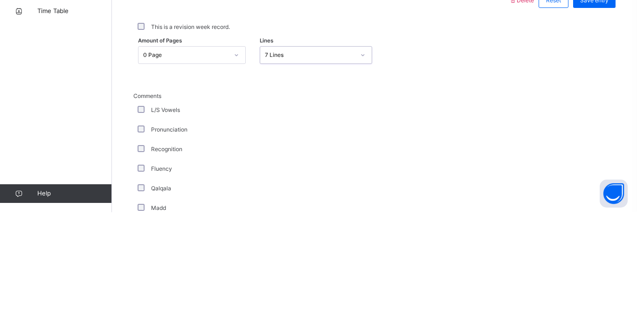
click at [224, 230] on div "Pronunciation" at bounding box center [250, 230] width 228 height 8
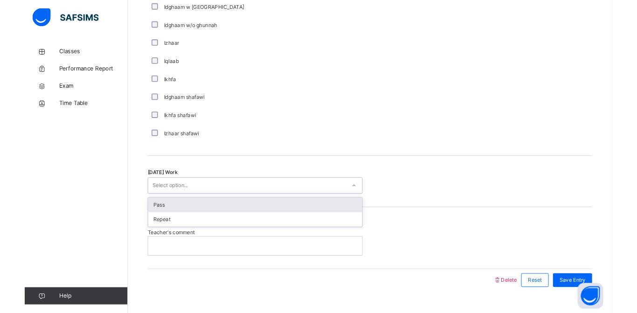
scroll to position [705, 0]
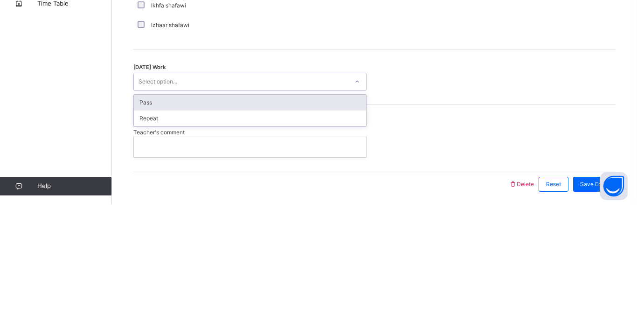
type input "*"
type input "****"
click at [473, 176] on div "[DATE] Work option Pass focused, 1 of 2. 1 result available for search term pas…" at bounding box center [374, 185] width 482 height 55
type input "*"
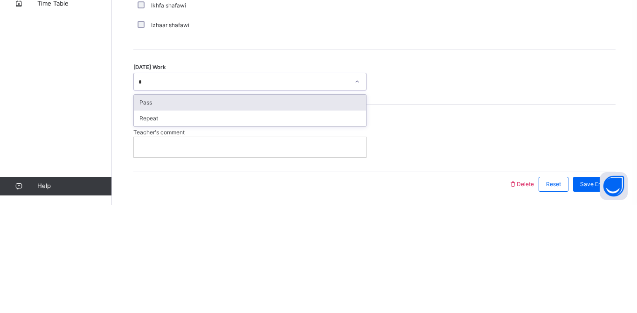
click at [224, 209] on div "Pass" at bounding box center [250, 211] width 232 height 16
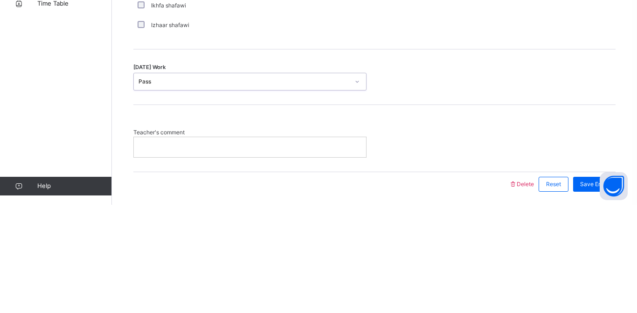
click at [275, 256] on p at bounding box center [250, 255] width 218 height 8
click at [492, 237] on div "Teacher's comment" at bounding box center [374, 250] width 482 height 29
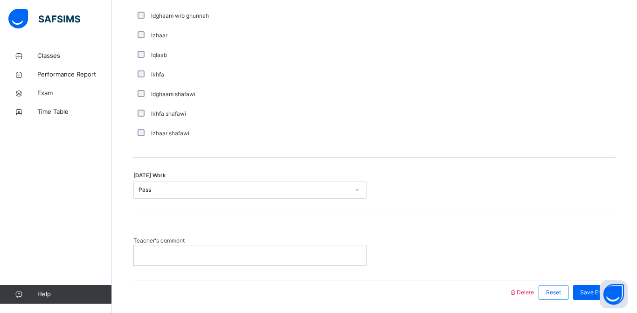
click at [297, 140] on div "Izhaar shafawi" at bounding box center [249, 133] width 233 height 20
click at [276, 247] on div at bounding box center [250, 255] width 232 height 20
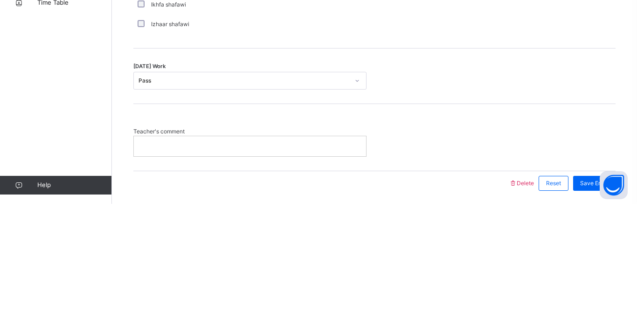
scroll to position [729, 0]
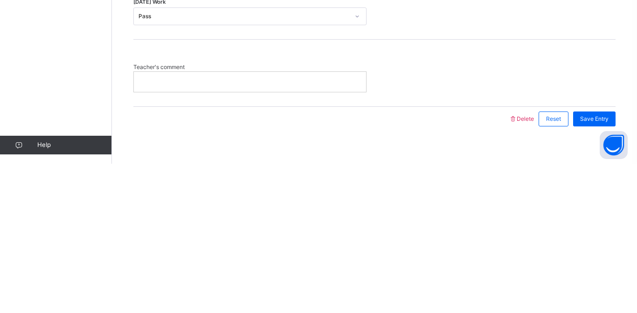
click at [479, 242] on div "Teacher's comment" at bounding box center [374, 222] width 482 height 67
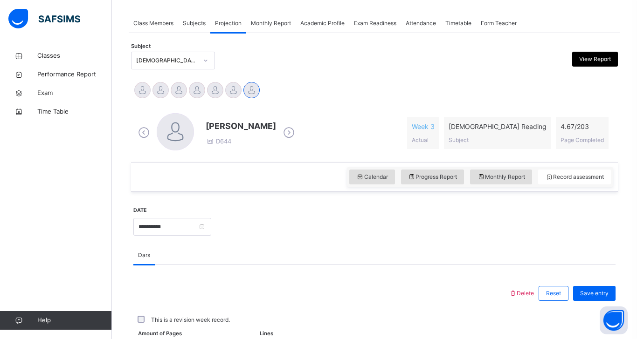
scroll to position [162, 0]
click at [589, 295] on span "Save entry" at bounding box center [594, 293] width 28 height 8
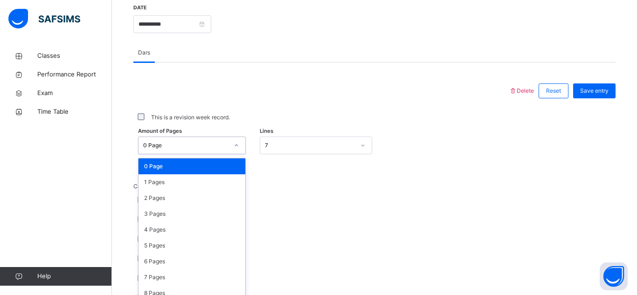
scroll to position [371, 0]
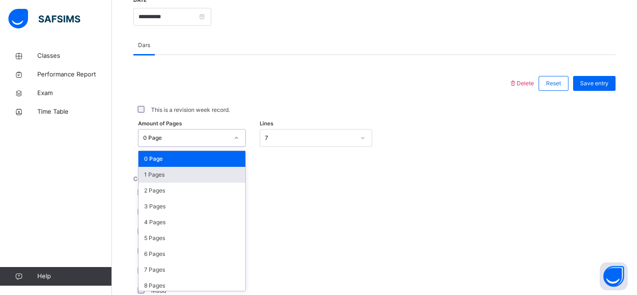
click at [144, 170] on div "1 Pages" at bounding box center [191, 175] width 107 height 16
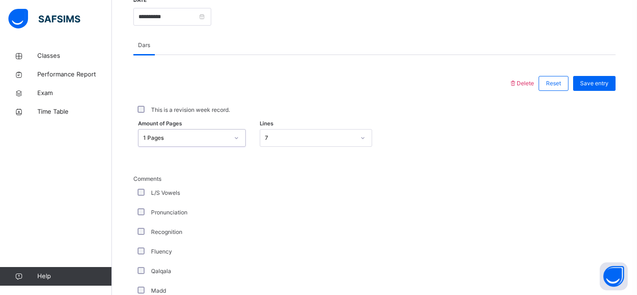
click at [144, 139] on div "1 Pages" at bounding box center [185, 138] width 85 height 8
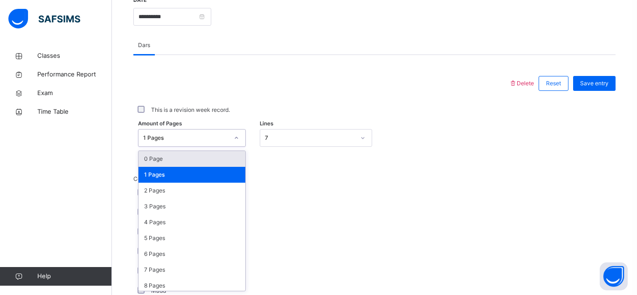
click at [151, 158] on div "0 Page" at bounding box center [191, 159] width 107 height 16
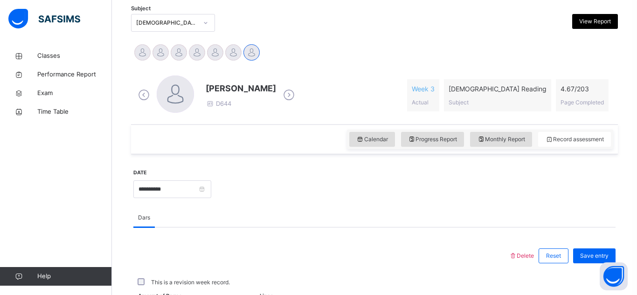
scroll to position [198, 0]
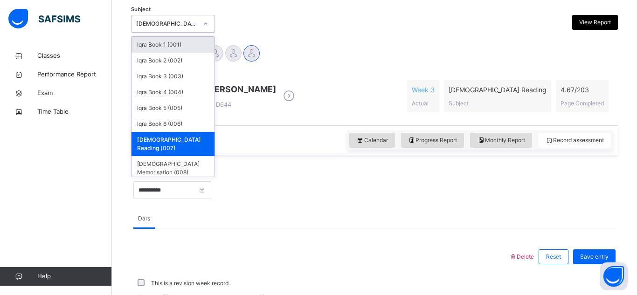
click at [192, 50] on div "Iqra Book 1 (001)" at bounding box center [172, 45] width 83 height 16
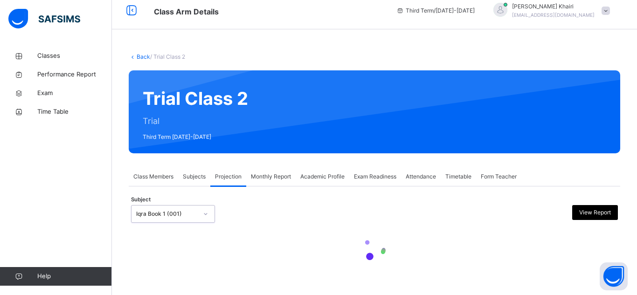
scroll to position [0, 0]
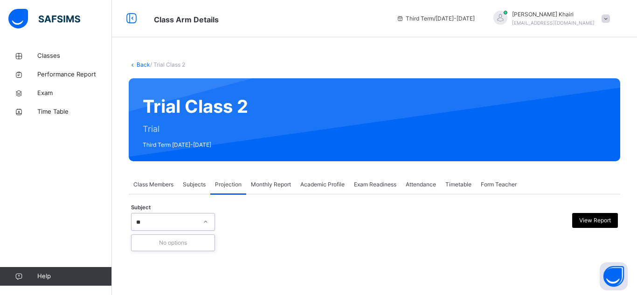
type input "*"
click at [151, 248] on div "Iqra Book 1 (001)" at bounding box center [172, 243] width 83 height 16
type input "*"
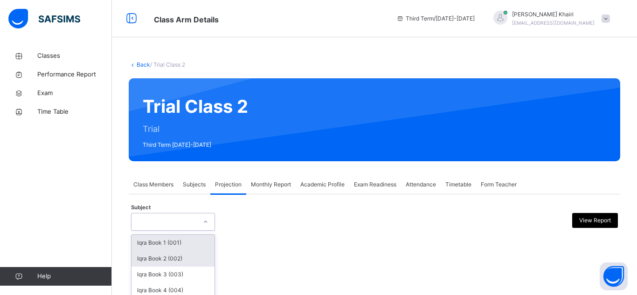
click at [210, 252] on div "Iqra Book 2 (002)" at bounding box center [172, 259] width 83 height 16
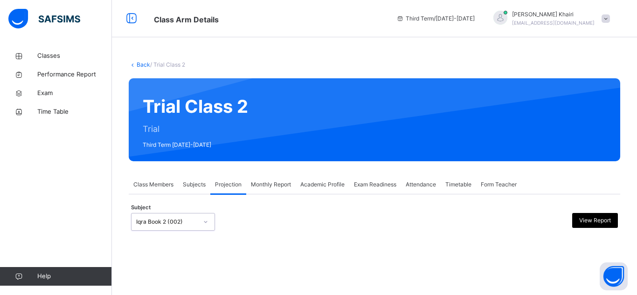
scroll to position [67, 0]
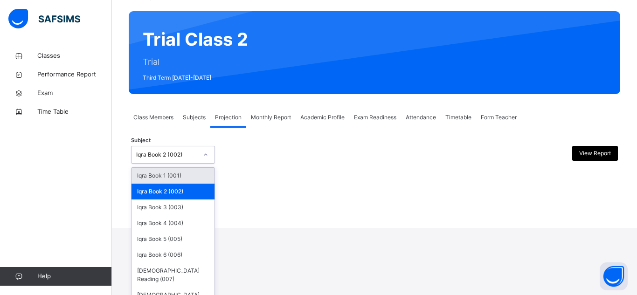
click at [184, 177] on div "Iqra Book 1 (001)" at bounding box center [172, 176] width 83 height 16
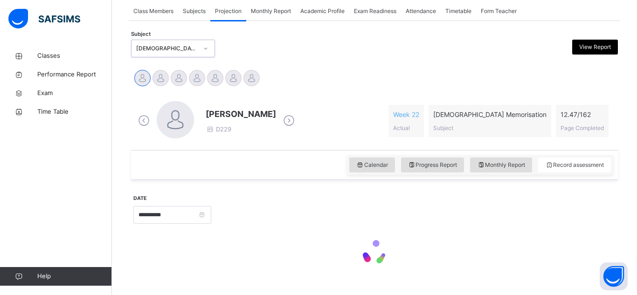
scroll to position [168, 0]
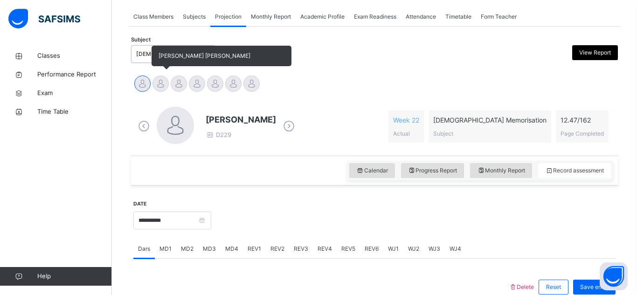
click at [159, 81] on div at bounding box center [160, 83] width 16 height 16
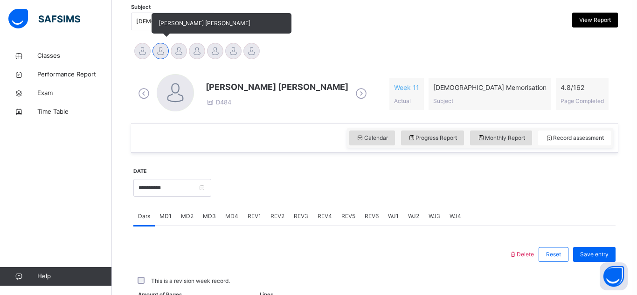
scroll to position [405, 0]
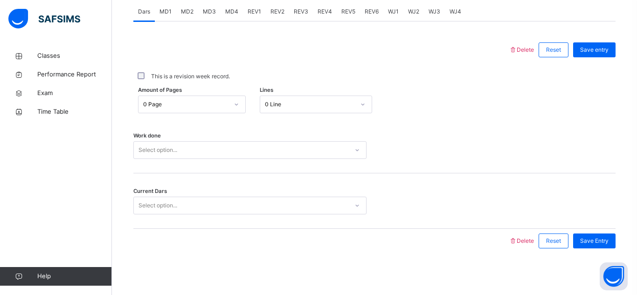
click at [295, 12] on span "REV3" at bounding box center [301, 11] width 14 height 8
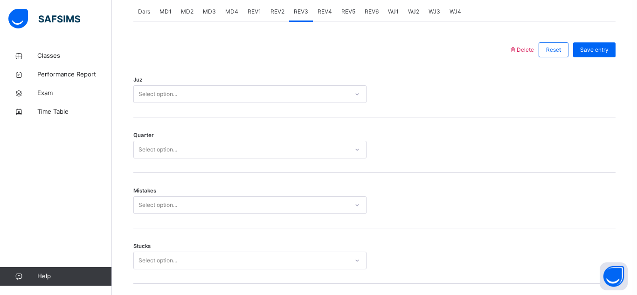
click at [207, 10] on span "MD3" at bounding box center [209, 11] width 13 height 8
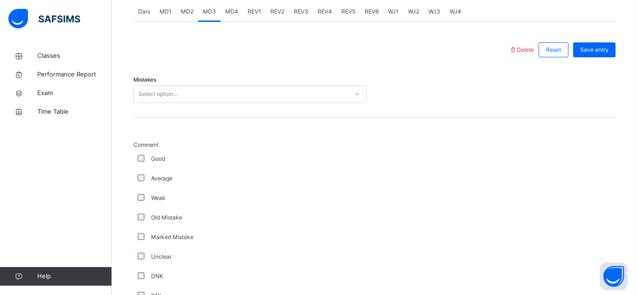
click at [202, 103] on div "Mistakes Select option..." at bounding box center [374, 89] width 482 height 55
click at [201, 103] on div "Mistakes Select option..." at bounding box center [374, 89] width 482 height 55
click at [200, 100] on div "Select option..." at bounding box center [241, 94] width 214 height 14
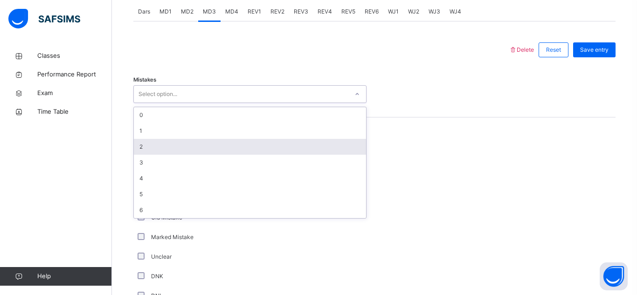
click at [199, 142] on div "2" at bounding box center [250, 147] width 232 height 16
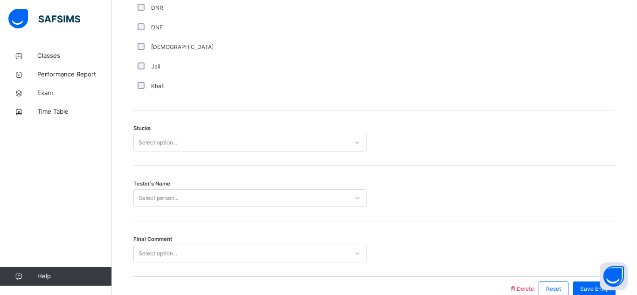
scroll to position [713, 0]
click at [152, 136] on div "Select option..." at bounding box center [157, 142] width 39 height 18
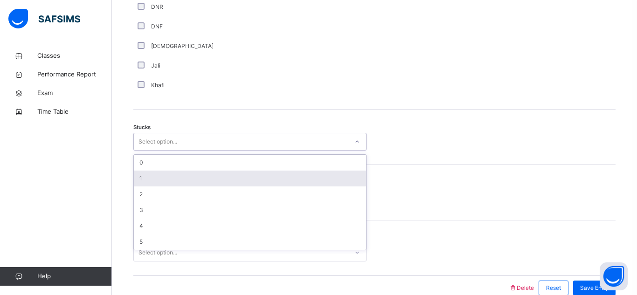
click at [164, 176] on div "1" at bounding box center [250, 179] width 232 height 16
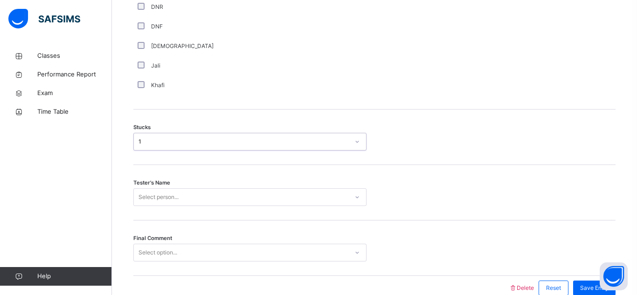
click at [168, 198] on div "Tester's Name Select person..." at bounding box center [374, 192] width 482 height 55
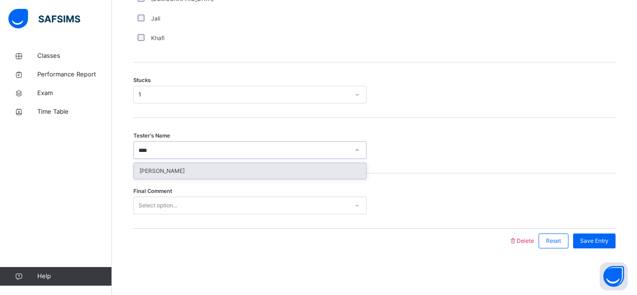
type input "*****"
click at [168, 173] on div "[PERSON_NAME]" at bounding box center [250, 171] width 232 height 16
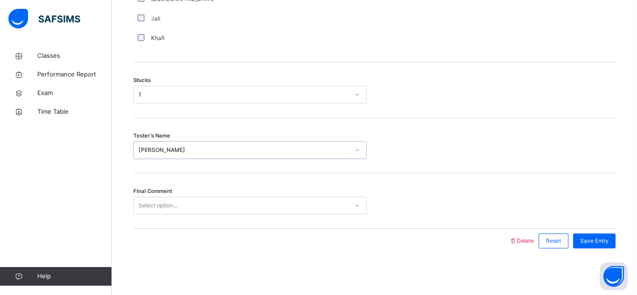
click at [168, 210] on div "Select option..." at bounding box center [157, 206] width 39 height 18
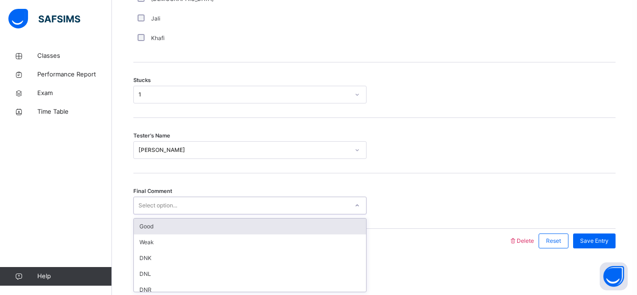
click at [171, 226] on div "Good" at bounding box center [250, 227] width 232 height 16
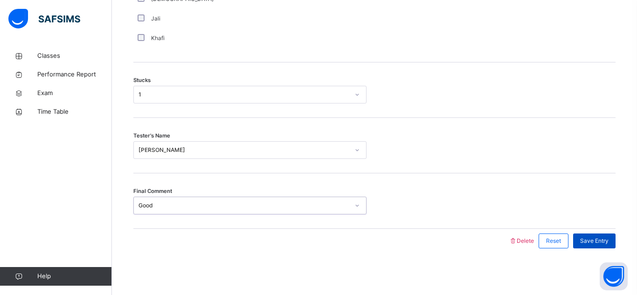
click at [583, 245] on span "Save Entry" at bounding box center [594, 241] width 28 height 8
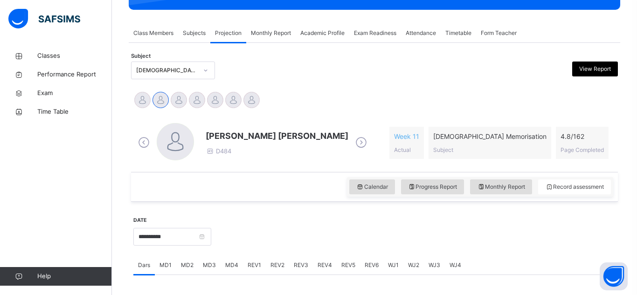
scroll to position [153, 0]
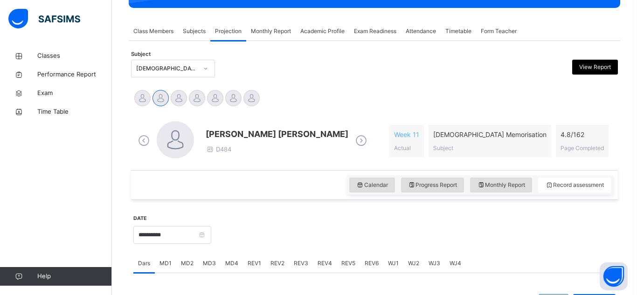
click at [230, 266] on span "MD4" at bounding box center [231, 263] width 13 height 8
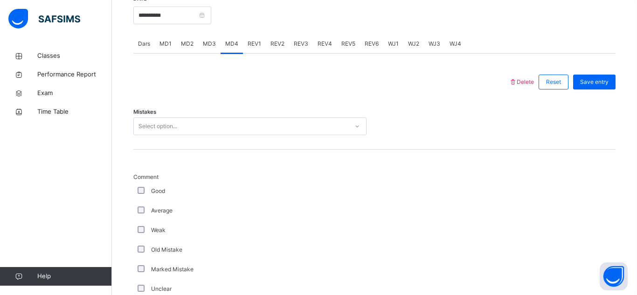
scroll to position [373, 0]
click at [251, 130] on div "Select option..." at bounding box center [241, 126] width 214 height 14
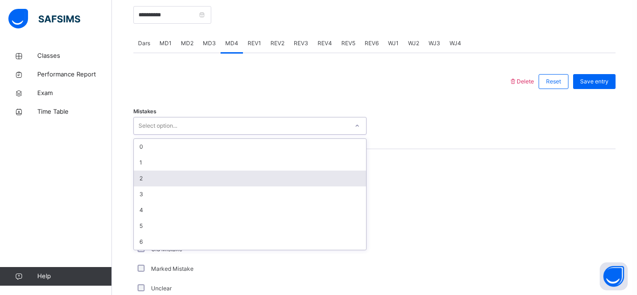
click at [245, 180] on div "2" at bounding box center [250, 179] width 232 height 16
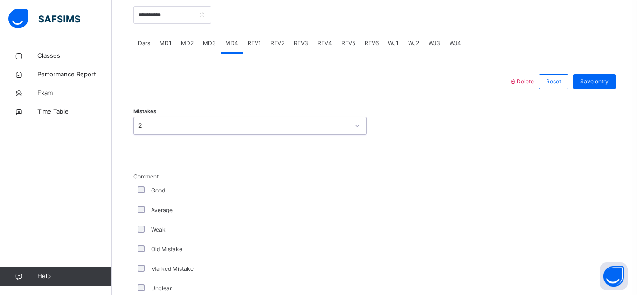
click at [239, 189] on div "Good" at bounding box center [250, 190] width 228 height 8
click at [157, 187] on label "Good" at bounding box center [158, 190] width 14 height 8
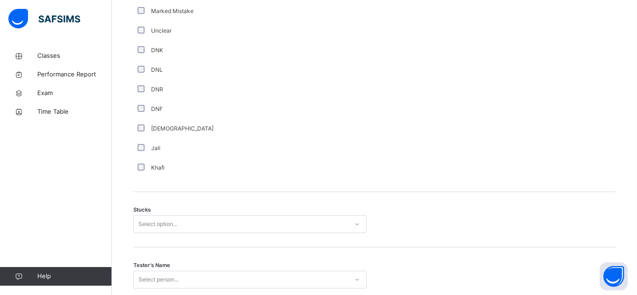
scroll to position [635, 0]
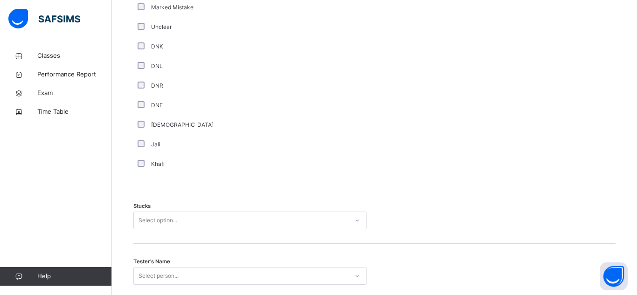
click at [156, 213] on div "Select option..." at bounding box center [249, 221] width 233 height 18
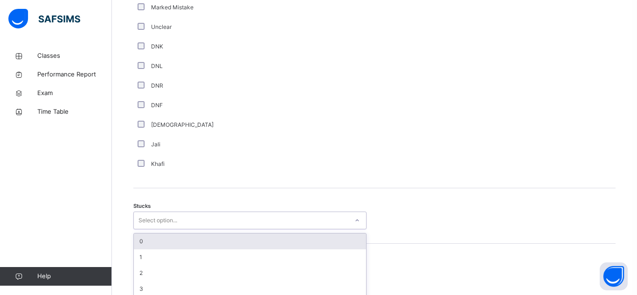
scroll to position [672, 0]
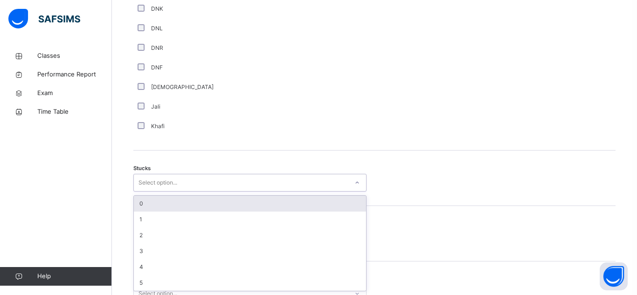
click at [156, 205] on div "0" at bounding box center [250, 204] width 232 height 16
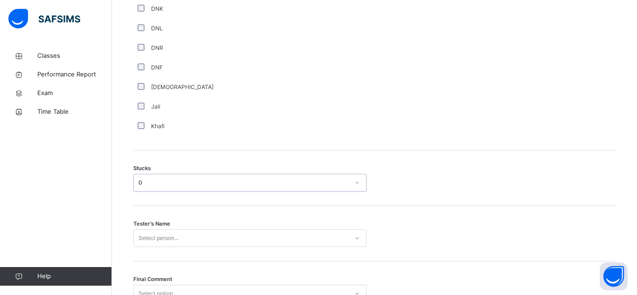
click at [156, 229] on div "Select person..." at bounding box center [249, 238] width 233 height 18
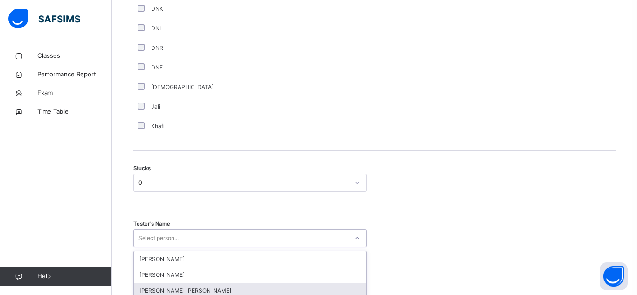
scroll to position [761, 0]
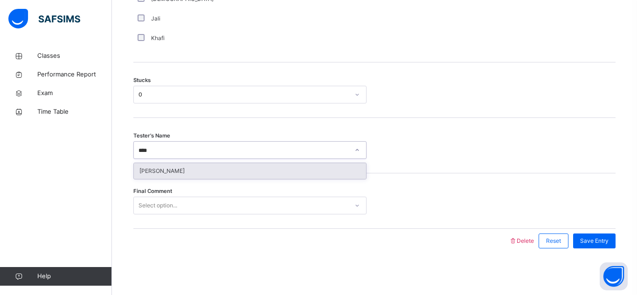
type input "*****"
click at [156, 173] on div "[PERSON_NAME]" at bounding box center [250, 171] width 232 height 16
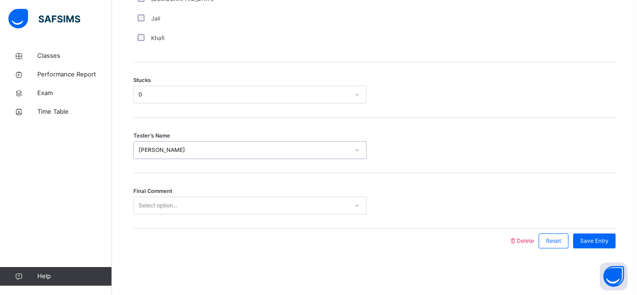
click at [152, 205] on div "Select option..." at bounding box center [157, 206] width 39 height 18
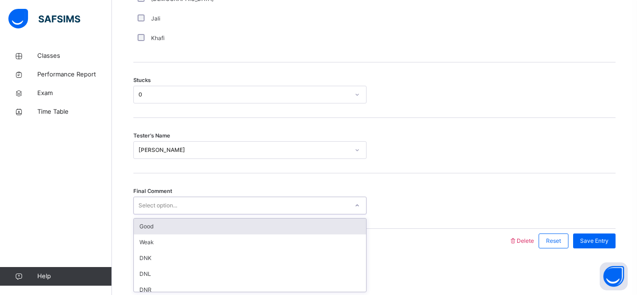
click at [147, 231] on div "Good" at bounding box center [250, 227] width 232 height 16
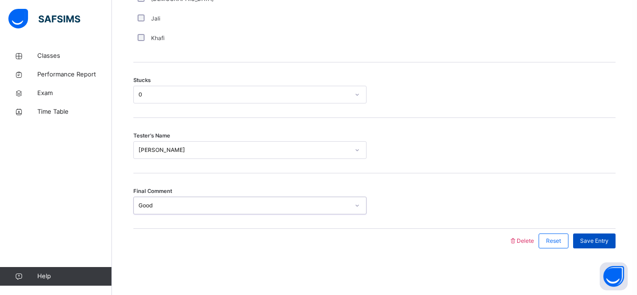
click at [600, 246] on div "Save Entry" at bounding box center [594, 240] width 42 height 15
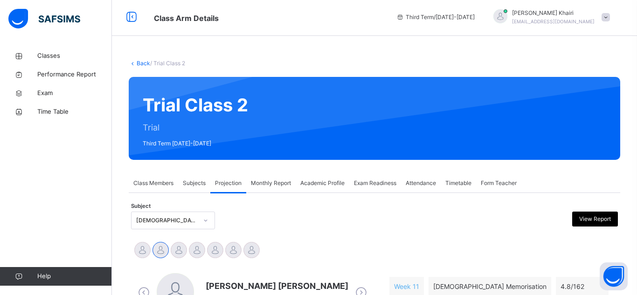
scroll to position [0, 0]
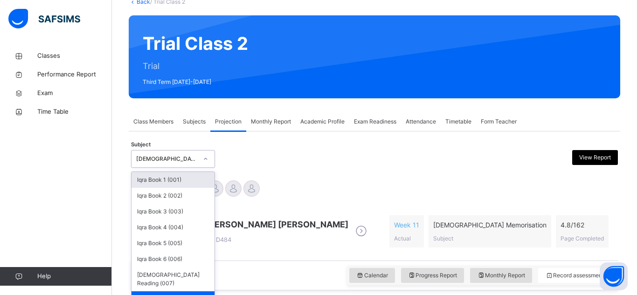
click at [211, 168] on div "option [DEMOGRAPHIC_DATA] Memorisation (008), selected. option Iqra Book 1 (001…" at bounding box center [173, 159] width 84 height 18
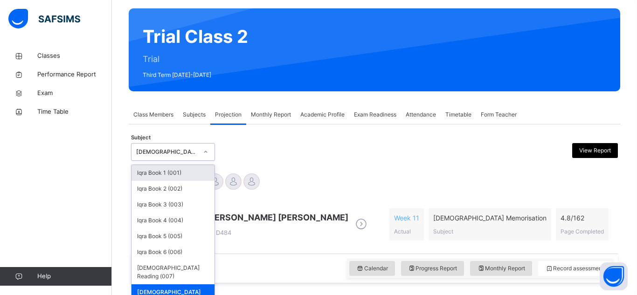
scroll to position [71, 0]
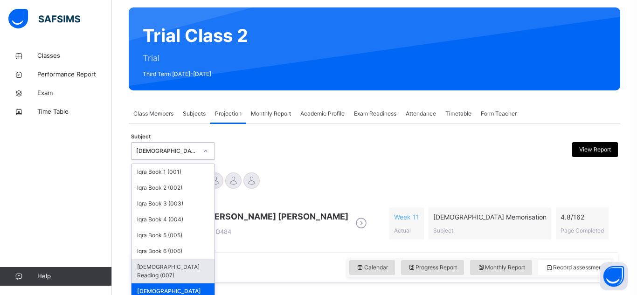
click at [180, 262] on div "[DEMOGRAPHIC_DATA] Reading (007)" at bounding box center [172, 271] width 83 height 24
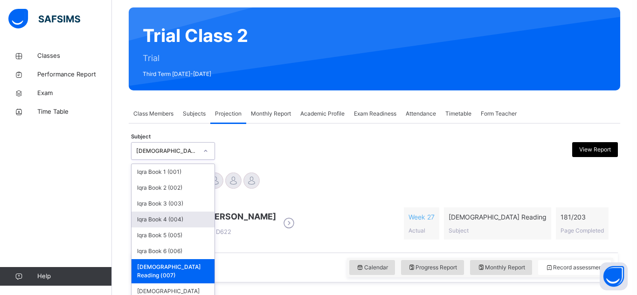
click at [253, 215] on span "[PERSON_NAME]" at bounding box center [241, 216] width 70 height 13
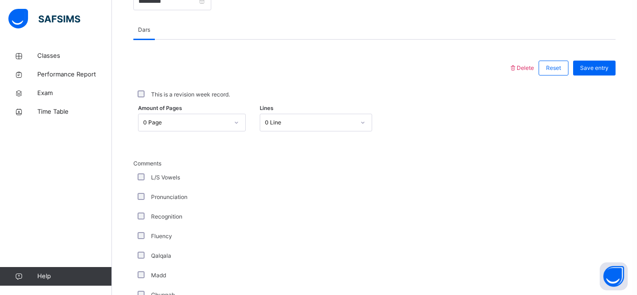
scroll to position [388, 0]
click at [186, 115] on div "0 Page" at bounding box center [182, 122] width 89 height 14
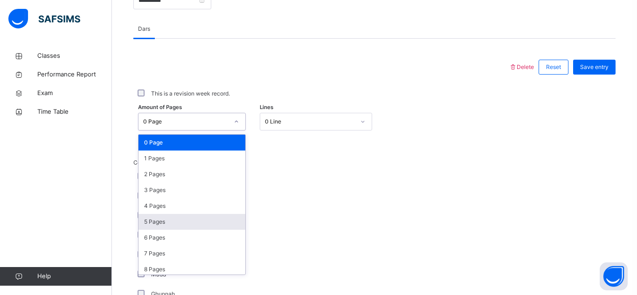
click at [199, 228] on div "5 Pages" at bounding box center [191, 222] width 107 height 16
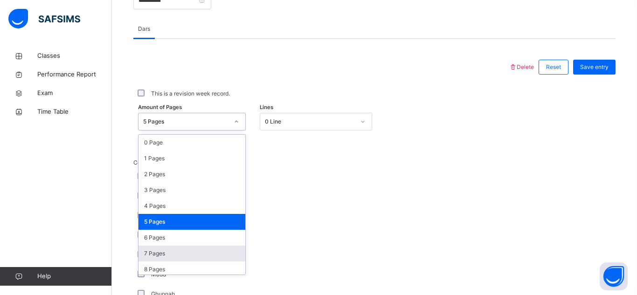
click at [354, 195] on div "Pronunciation" at bounding box center [250, 196] width 228 height 8
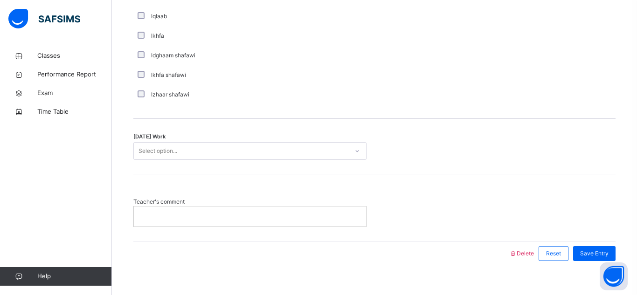
scroll to position [756, 0]
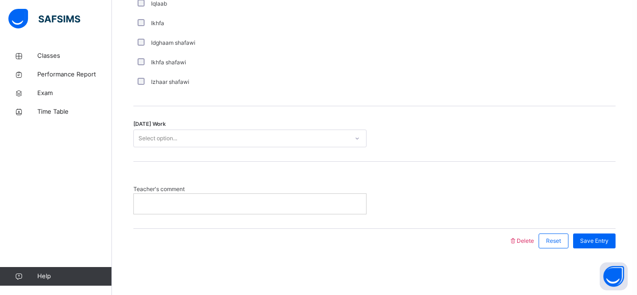
click at [152, 142] on div "Select option..." at bounding box center [157, 139] width 39 height 18
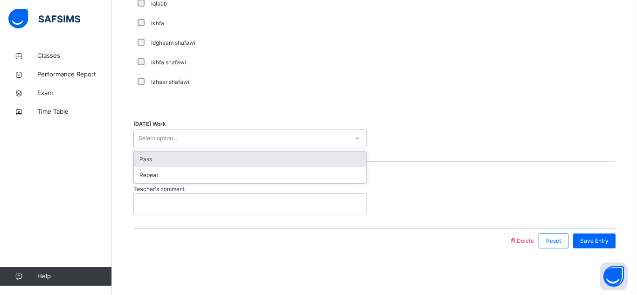
click at [156, 150] on div "[DATE] Work option Pass focused, 1 of 2. 2 results available. Use Up and Down t…" at bounding box center [374, 133] width 482 height 55
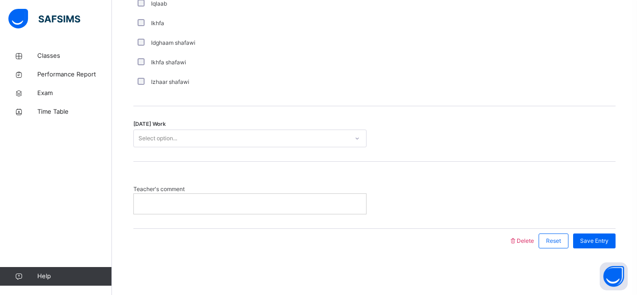
click at [146, 129] on div "[DATE] Work Select option..." at bounding box center [374, 133] width 482 height 55
click at [148, 131] on div "Select option..." at bounding box center [157, 139] width 39 height 18
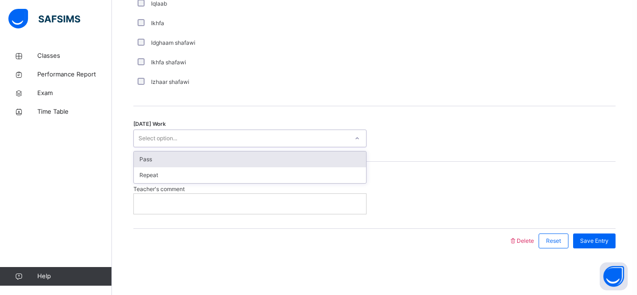
click at [163, 158] on div "Pass" at bounding box center [250, 159] width 232 height 16
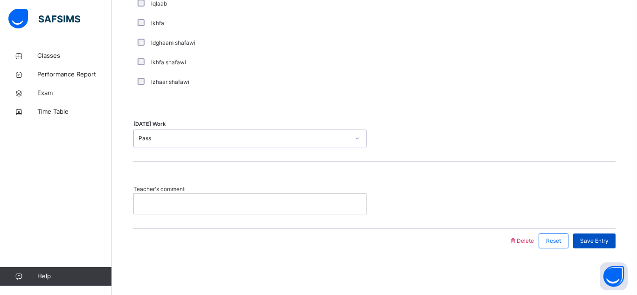
click at [592, 243] on span "Save Entry" at bounding box center [594, 241] width 28 height 8
click at [600, 247] on div "Save Entry" at bounding box center [594, 240] width 42 height 15
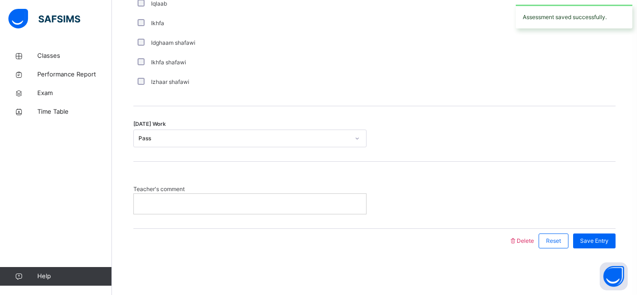
click at [599, 248] on div "Save Entry" at bounding box center [591, 241] width 47 height 24
click at [591, 233] on div "Save Entry" at bounding box center [594, 240] width 42 height 15
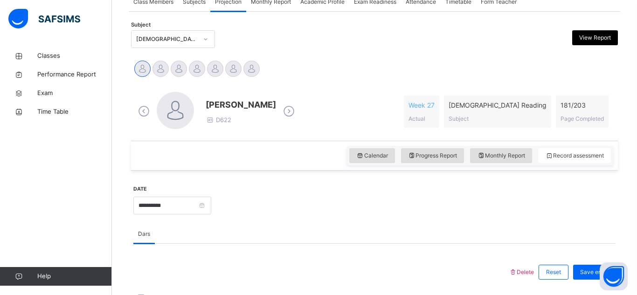
scroll to position [178, 0]
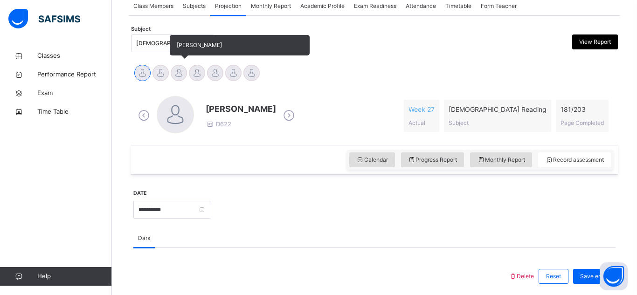
click at [182, 69] on div at bounding box center [179, 73] width 16 height 16
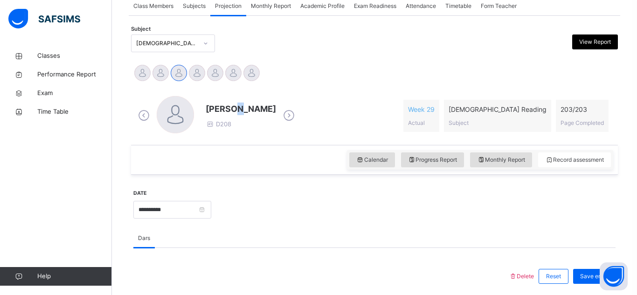
drag, startPoint x: 230, startPoint y: 107, endPoint x: 224, endPoint y: 112, distance: 8.3
click at [224, 112] on span "[PERSON_NAME]" at bounding box center [241, 109] width 70 height 13
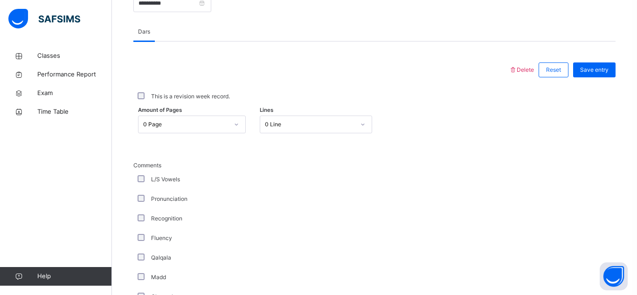
scroll to position [385, 0]
click at [224, 117] on div "0 Page" at bounding box center [182, 124] width 89 height 14
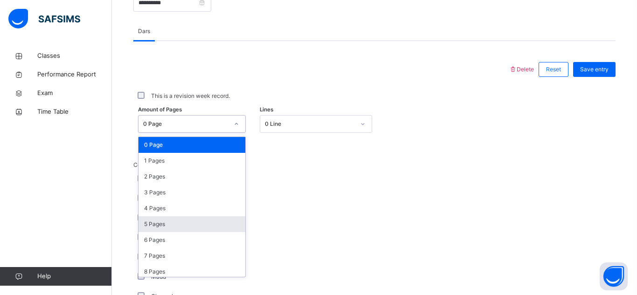
click at [213, 222] on div "5 Pages" at bounding box center [191, 224] width 107 height 16
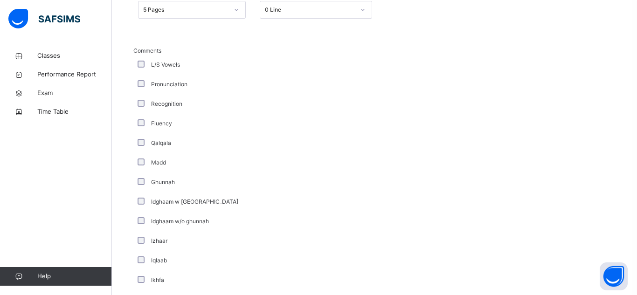
scroll to position [756, 0]
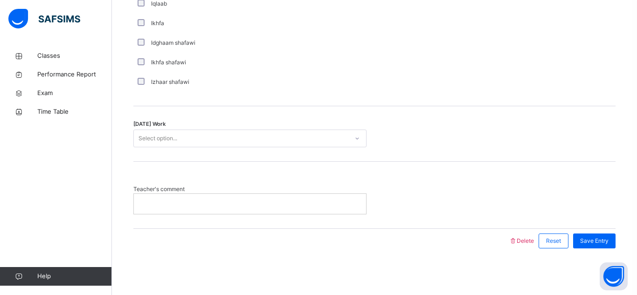
click at [171, 132] on div "Select option..." at bounding box center [157, 139] width 39 height 18
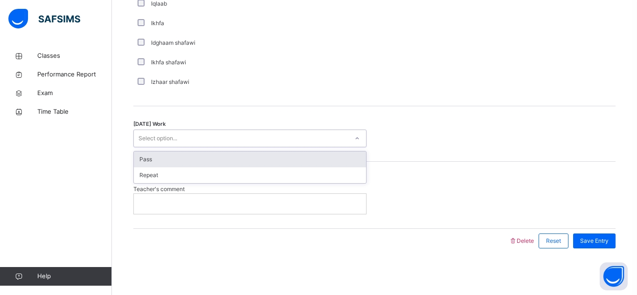
click at [175, 157] on div "Pass" at bounding box center [250, 159] width 232 height 16
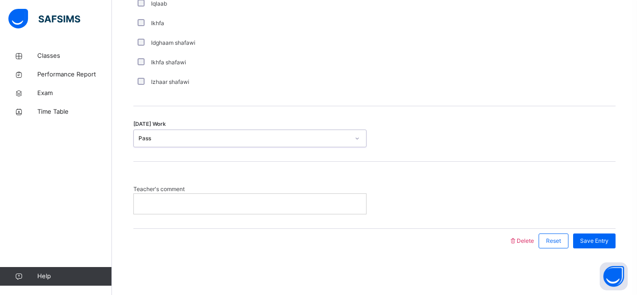
click at [173, 210] on div at bounding box center [250, 204] width 232 height 20
click at [580, 240] on span "Save Entry" at bounding box center [594, 241] width 28 height 8
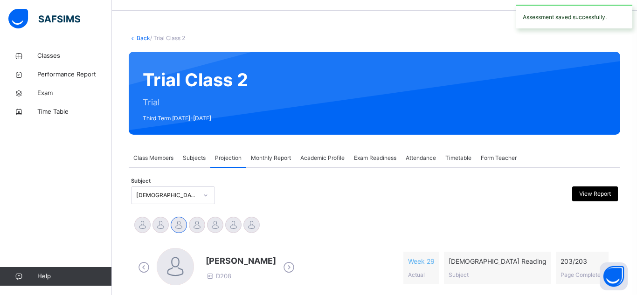
scroll to position [0, 0]
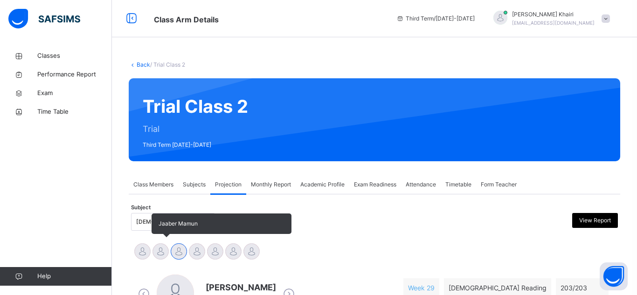
click at [153, 253] on div at bounding box center [160, 251] width 16 height 16
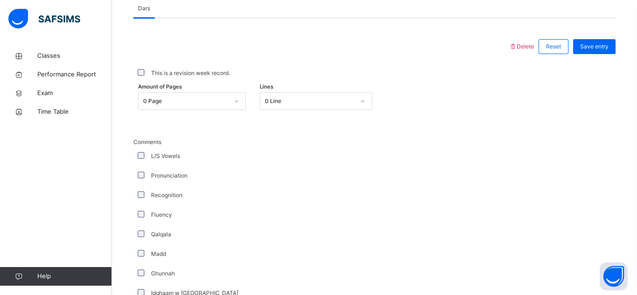
scroll to position [410, 0]
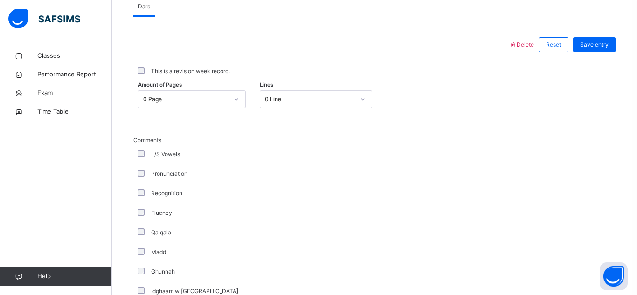
click at [185, 101] on div "0 Page" at bounding box center [185, 99] width 85 height 8
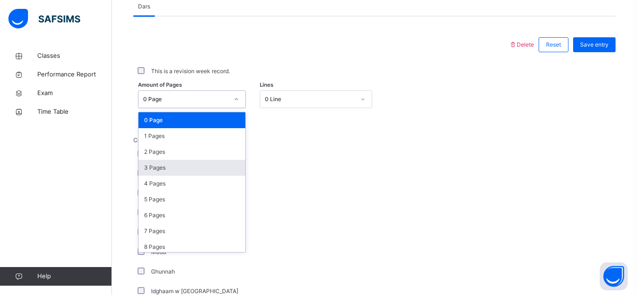
click at [165, 161] on div "3 Pages" at bounding box center [191, 168] width 107 height 16
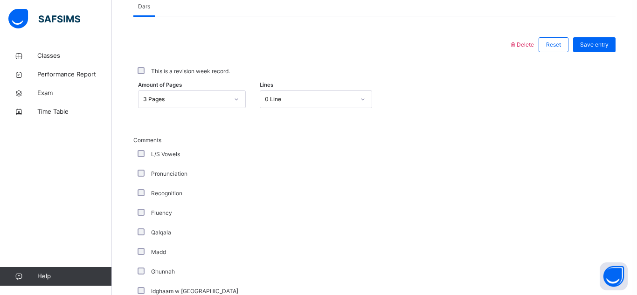
click at [280, 133] on div "Comments L/S Vowels Pronunciation Recognition Fluency Qalqala Madd Ghunnah Idgh…" at bounding box center [374, 283] width 482 height 340
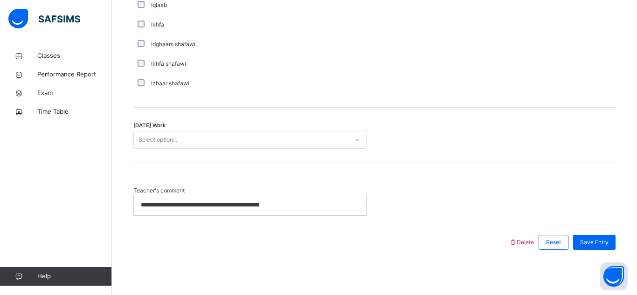
scroll to position [756, 0]
click at [294, 198] on div "**********" at bounding box center [250, 204] width 232 height 20
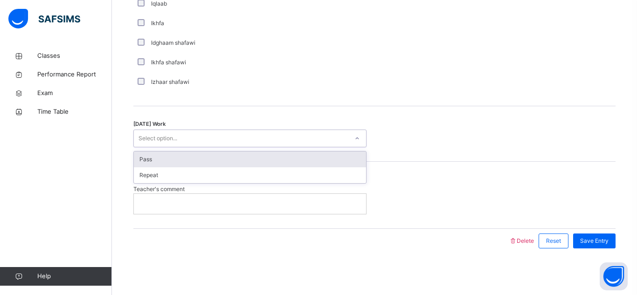
click at [275, 161] on div "Pass" at bounding box center [250, 159] width 232 height 16
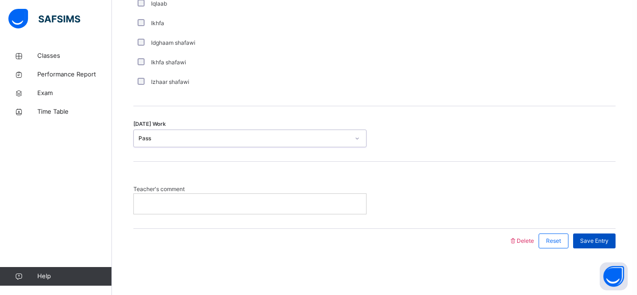
click at [594, 238] on span "Save Entry" at bounding box center [594, 241] width 28 height 8
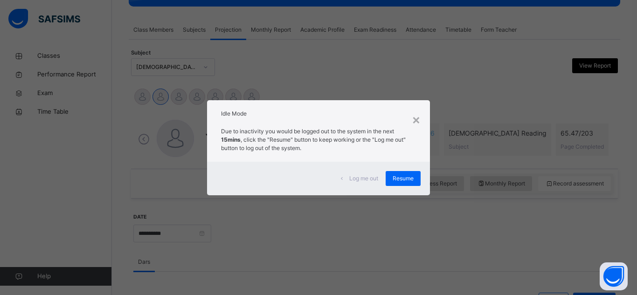
scroll to position [158, 0]
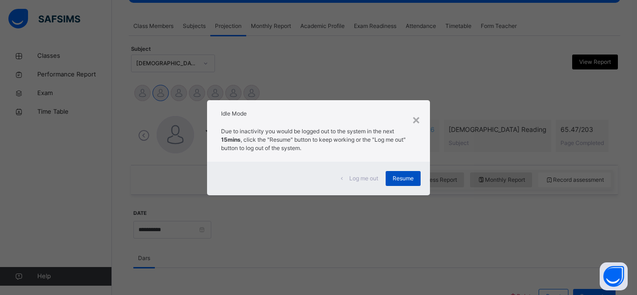
click at [402, 179] on span "Resume" at bounding box center [402, 178] width 21 height 8
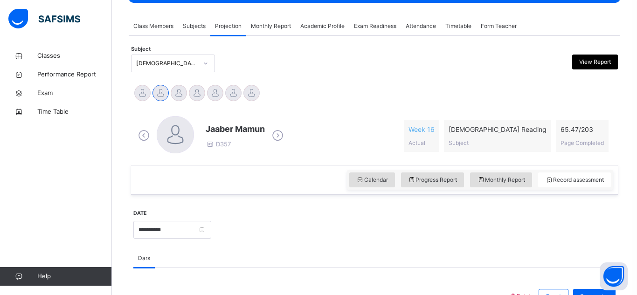
click at [186, 68] on div "[DEMOGRAPHIC_DATA] Reading (007)" at bounding box center [163, 63] width 65 height 14
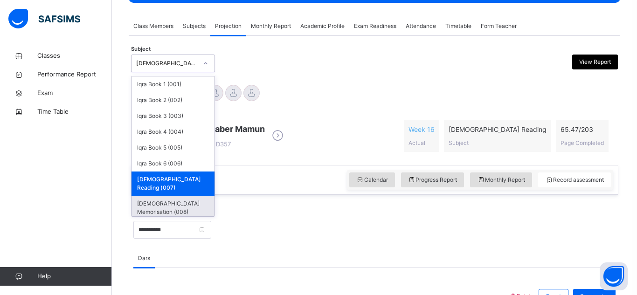
click at [183, 196] on div "[DEMOGRAPHIC_DATA] Memorisation (008)" at bounding box center [172, 208] width 83 height 24
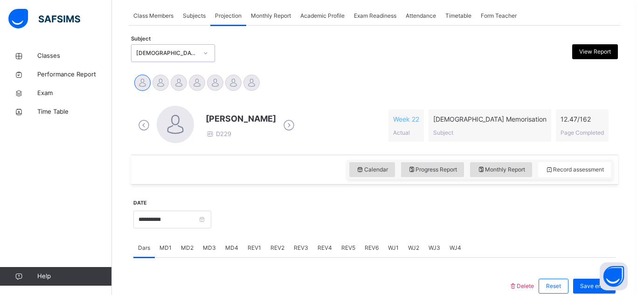
scroll to position [164, 0]
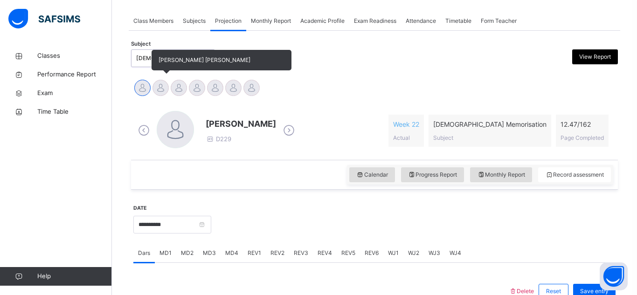
click at [160, 92] on div at bounding box center [160, 88] width 16 height 16
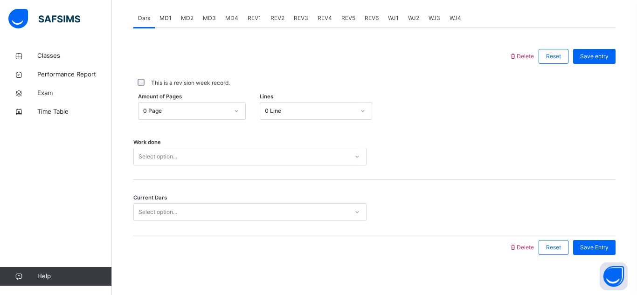
scroll to position [398, 0]
click at [298, 111] on div "0 Line" at bounding box center [310, 112] width 90 height 8
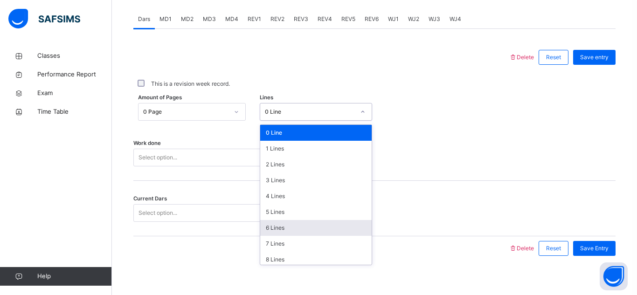
click at [265, 228] on div "6 Lines" at bounding box center [315, 228] width 111 height 16
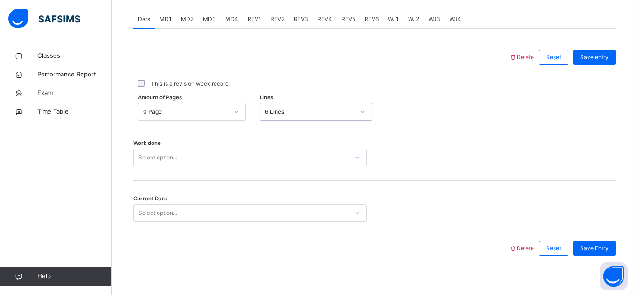
click at [185, 157] on div "Select option..." at bounding box center [241, 158] width 214 height 14
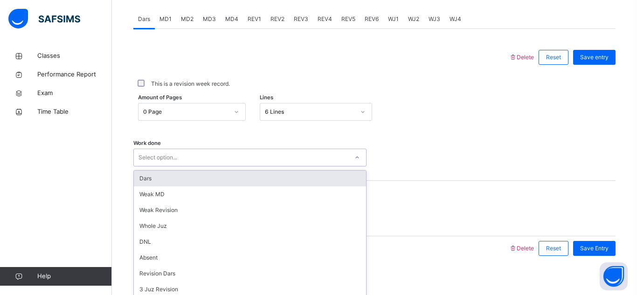
scroll to position [405, 0]
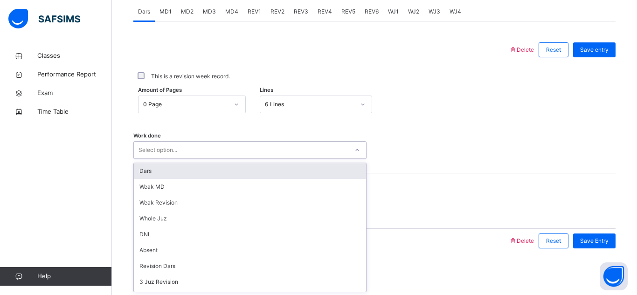
click at [186, 170] on div "Dars" at bounding box center [250, 171] width 232 height 16
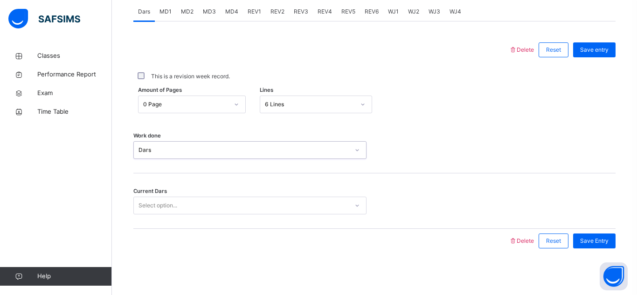
click at [183, 204] on div "Select option..." at bounding box center [241, 206] width 214 height 14
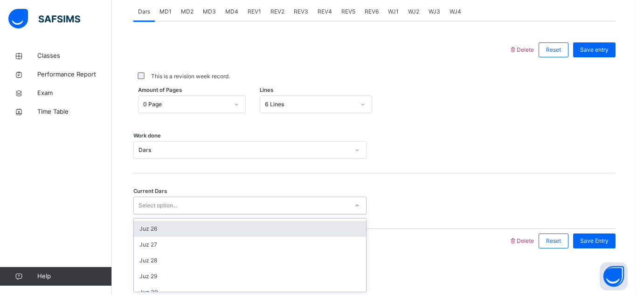
scroll to position [395, 0]
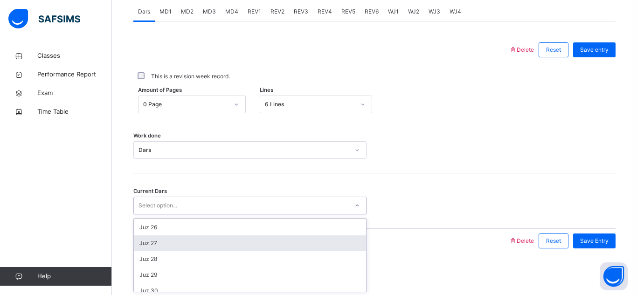
click at [178, 241] on div "Juz 27" at bounding box center [250, 243] width 232 height 16
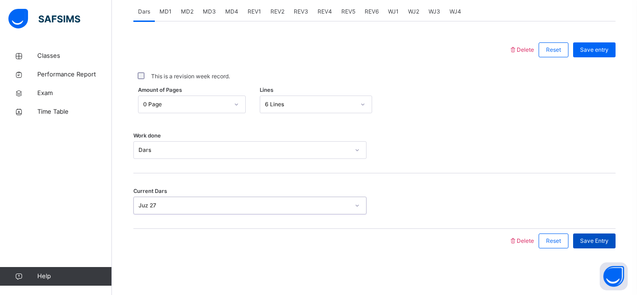
click at [583, 240] on span "Save Entry" at bounding box center [594, 241] width 28 height 8
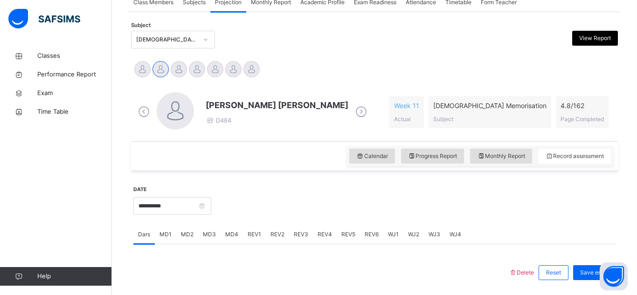
scroll to position [163, 0]
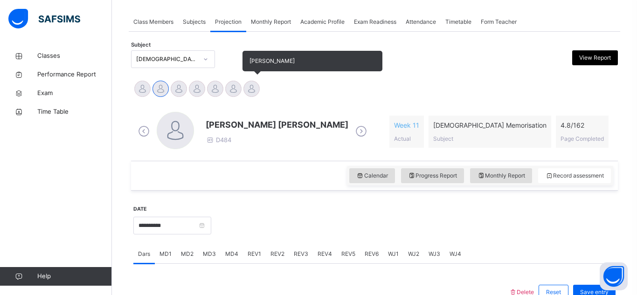
click at [251, 89] on div at bounding box center [251, 89] width 16 height 16
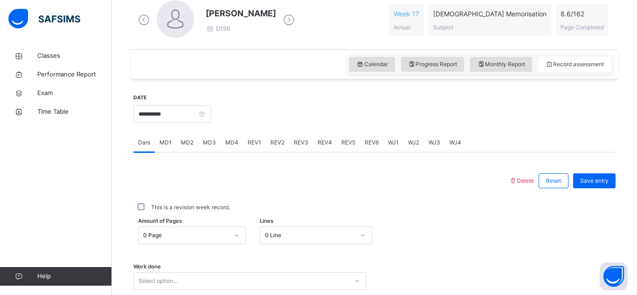
scroll to position [274, 0]
click at [208, 140] on span "MD3" at bounding box center [209, 142] width 13 height 8
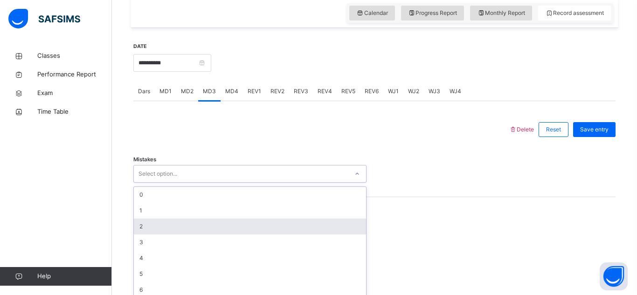
scroll to position [332, 0]
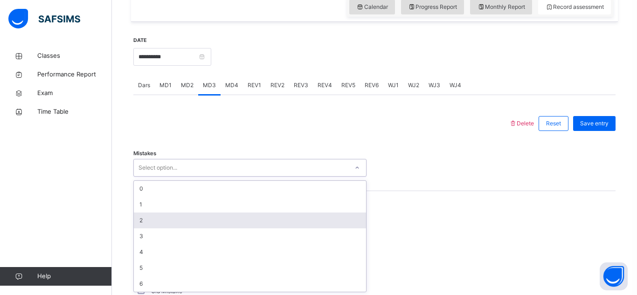
click at [192, 177] on div "option 2 focused, 3 of 7. 7 results available. Use Up and Down to choose option…" at bounding box center [249, 168] width 233 height 18
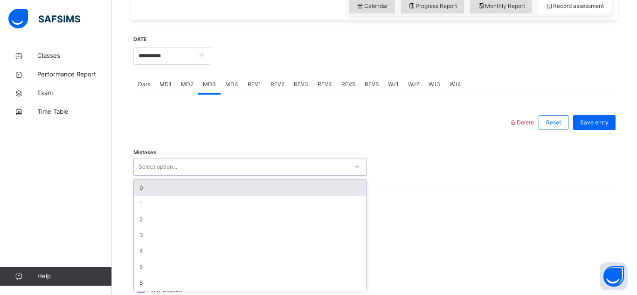
click at [203, 183] on div "0" at bounding box center [250, 188] width 232 height 16
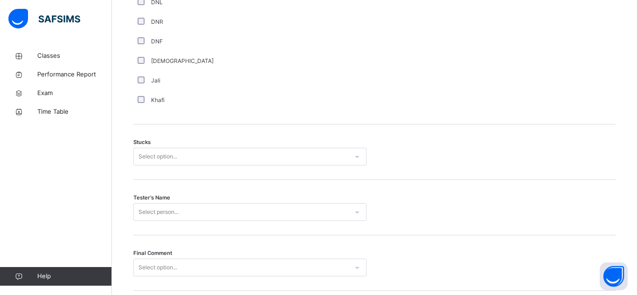
scroll to position [724, 0]
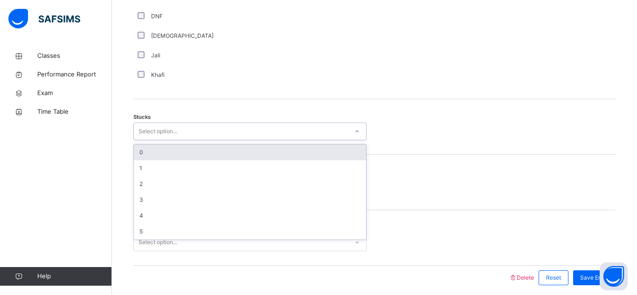
click at [298, 132] on div "Select option..." at bounding box center [241, 131] width 214 height 14
click at [299, 155] on div "0" at bounding box center [250, 152] width 232 height 16
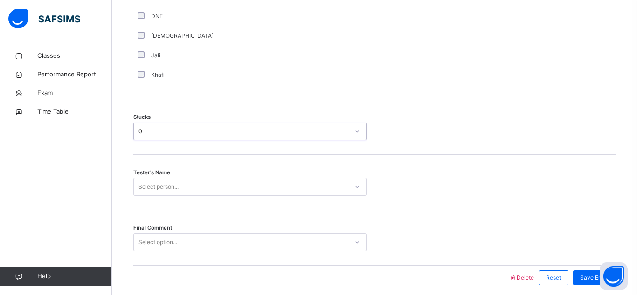
scroll to position [761, 0]
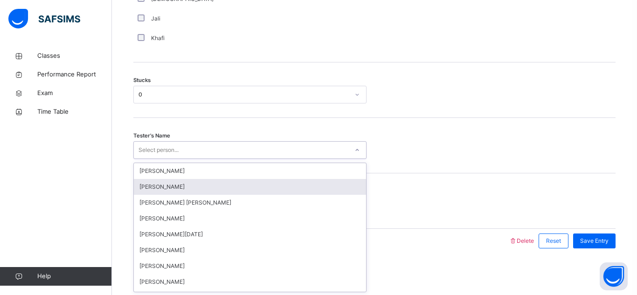
click at [306, 159] on div "option [PERSON_NAME] focused, 2 of 92. 92 results available. Use Up and Down to…" at bounding box center [249, 150] width 233 height 18
click at [306, 184] on div "[PERSON_NAME]" at bounding box center [250, 187] width 232 height 16
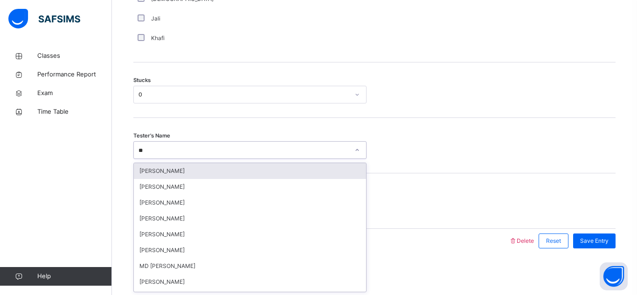
type input "***"
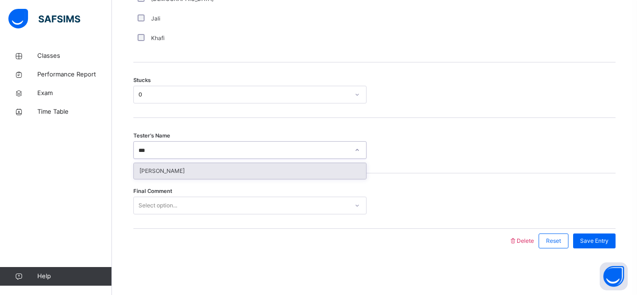
click at [249, 171] on div "[PERSON_NAME]" at bounding box center [250, 171] width 232 height 16
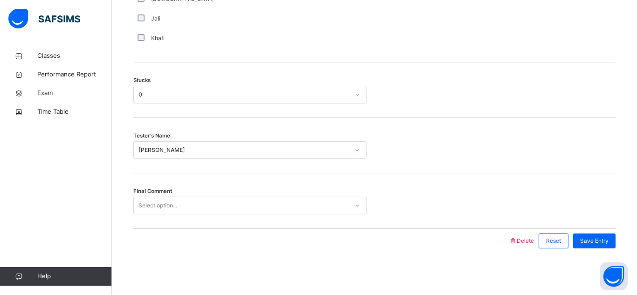
click at [249, 195] on div "Final Comment Select option..." at bounding box center [374, 200] width 482 height 55
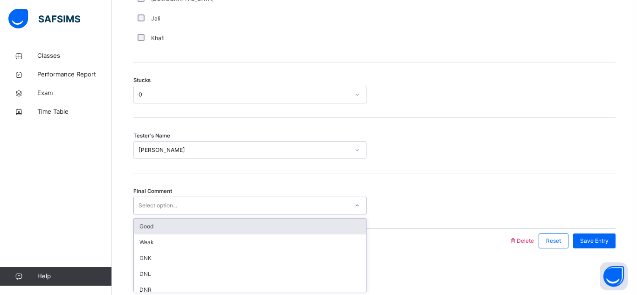
click at [254, 200] on div "Select option..." at bounding box center [241, 206] width 214 height 14
click at [265, 224] on div "Good" at bounding box center [250, 227] width 232 height 16
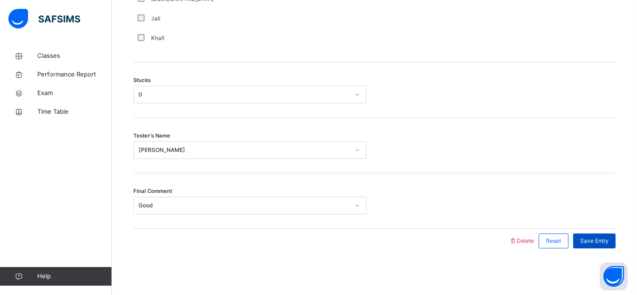
click at [581, 233] on div "Save Entry" at bounding box center [594, 240] width 42 height 15
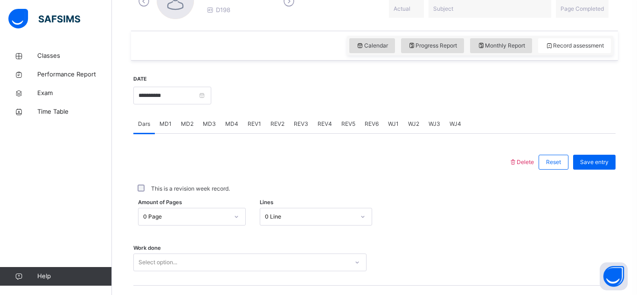
scroll to position [312, 0]
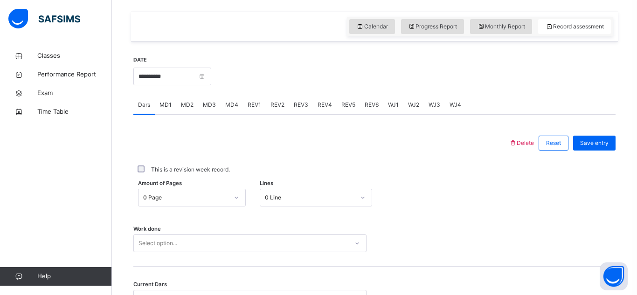
click at [228, 105] on span "MD4" at bounding box center [231, 105] width 13 height 8
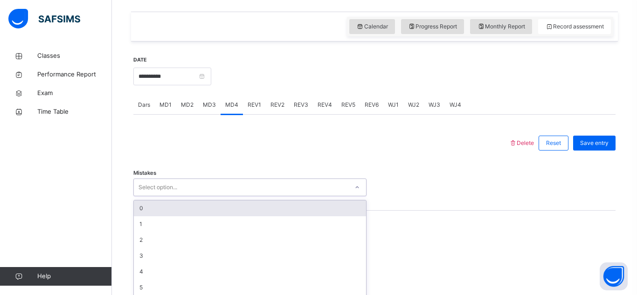
scroll to position [332, 0]
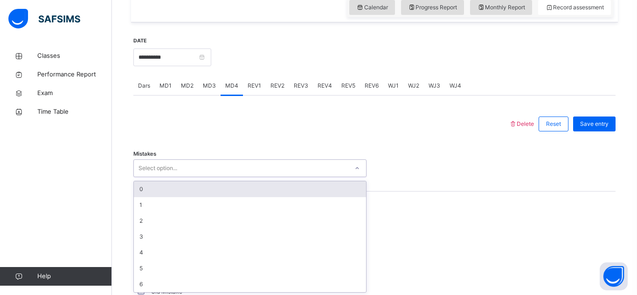
click at [205, 177] on div "option 0 focused, 1 of 7. 7 results available. Use Up and Down to choose option…" at bounding box center [249, 168] width 233 height 18
click at [205, 183] on div "0" at bounding box center [250, 188] width 232 height 16
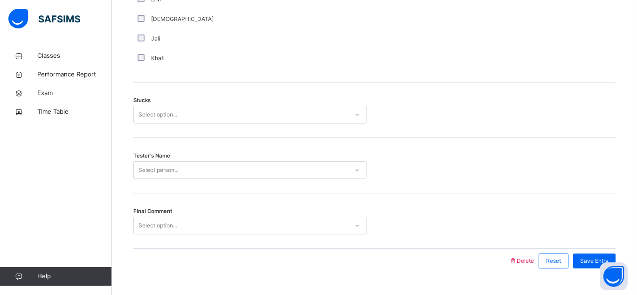
scroll to position [742, 0]
click at [208, 114] on div "Select option..." at bounding box center [241, 113] width 214 height 14
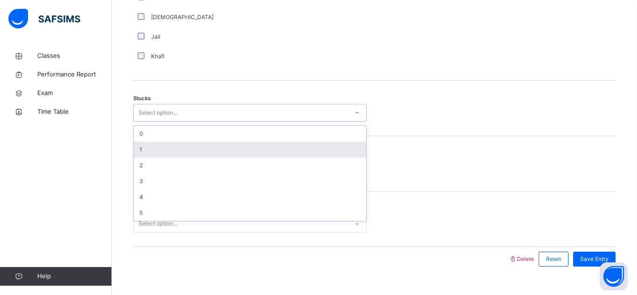
click at [224, 144] on div "1" at bounding box center [250, 150] width 232 height 16
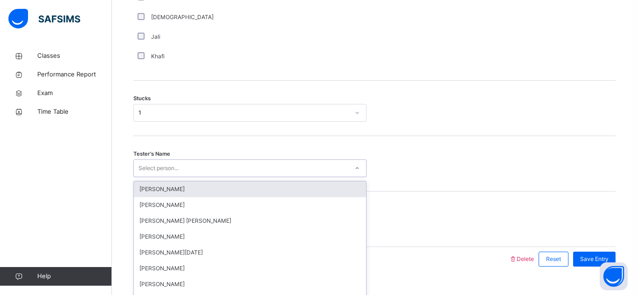
scroll to position [761, 0]
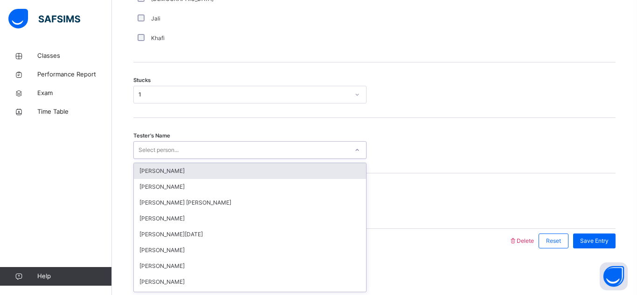
click at [238, 159] on div "option [PERSON_NAME] focused, 1 of 92. 92 results available. Use Up and Down to…" at bounding box center [249, 150] width 233 height 18
type input "***"
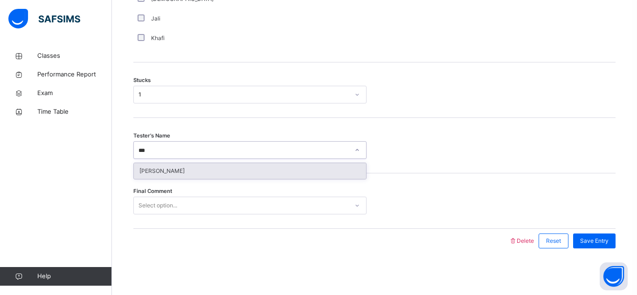
click at [217, 167] on div "[PERSON_NAME]" at bounding box center [250, 171] width 232 height 16
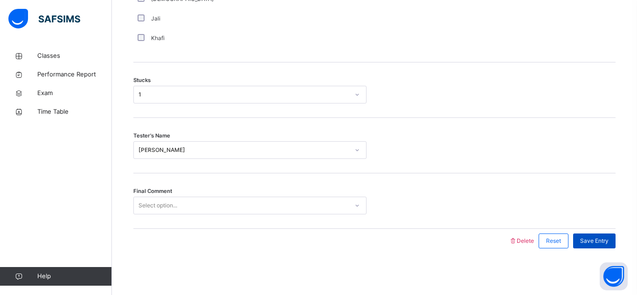
click at [598, 240] on span "Save Entry" at bounding box center [594, 241] width 28 height 8
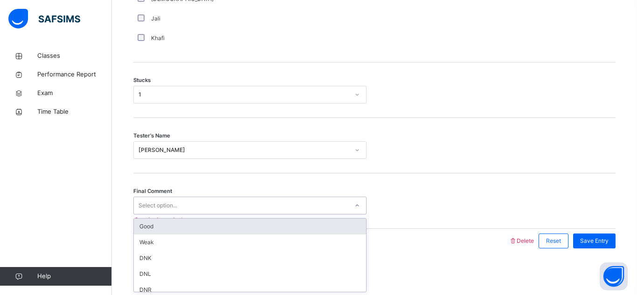
click at [319, 201] on div "Select option..." at bounding box center [241, 206] width 214 height 14
click at [321, 220] on div "Good" at bounding box center [250, 227] width 232 height 16
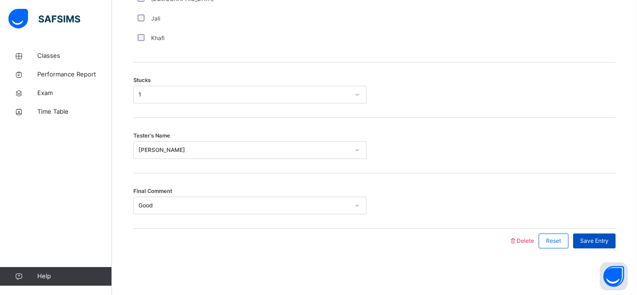
click at [594, 237] on span "Save Entry" at bounding box center [594, 241] width 28 height 8
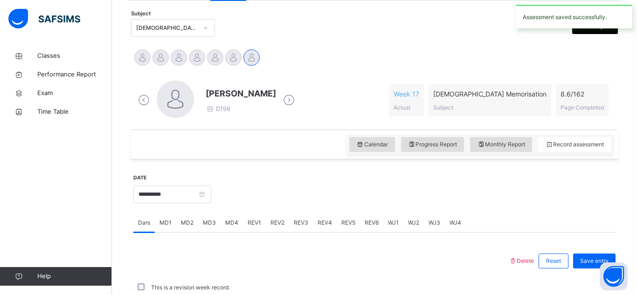
scroll to position [405, 0]
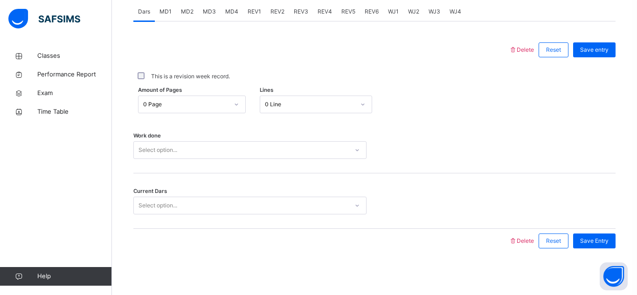
click at [594, 237] on span "Save Entry" at bounding box center [594, 241] width 28 height 8
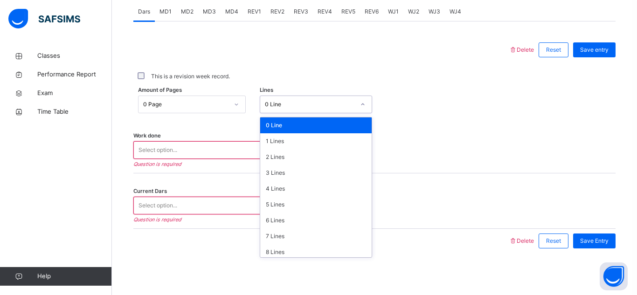
click at [328, 104] on div "0 Line" at bounding box center [310, 104] width 90 height 8
click at [293, 175] on div "3 Lines" at bounding box center [315, 173] width 111 height 16
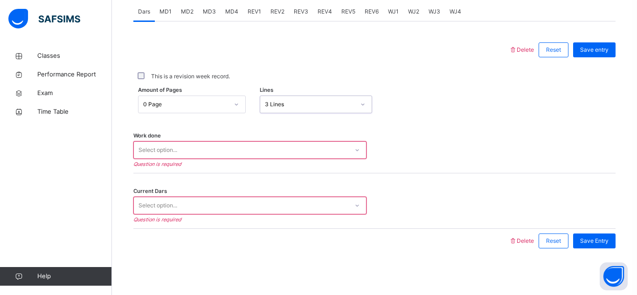
click at [184, 96] on div "0 Page" at bounding box center [192, 105] width 108 height 18
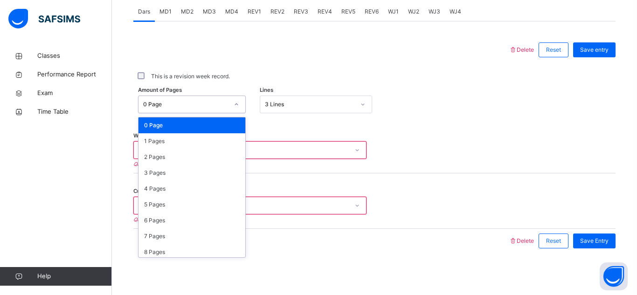
click at [196, 123] on div "0 Page" at bounding box center [191, 125] width 107 height 16
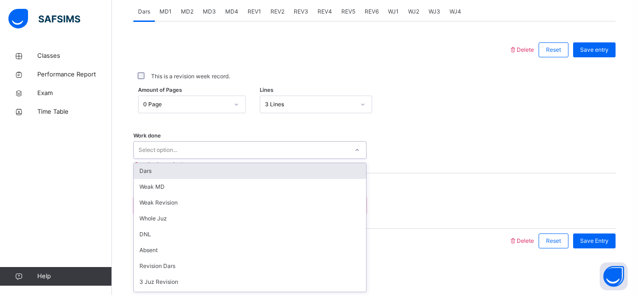
click at [228, 145] on div "Select option..." at bounding box center [241, 150] width 214 height 14
click at [237, 172] on div "Dars" at bounding box center [250, 171] width 232 height 16
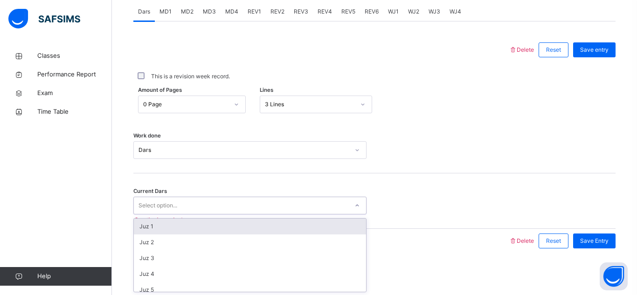
click at [257, 206] on div "Select option..." at bounding box center [241, 206] width 214 height 14
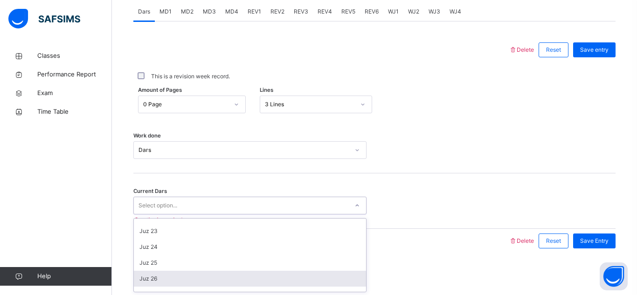
scroll to position [360, 0]
click at [259, 246] on div "Juz 25" at bounding box center [250, 247] width 232 height 16
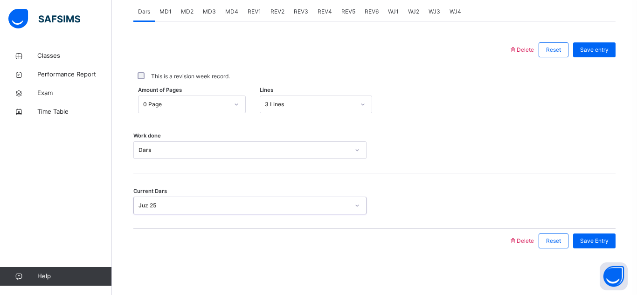
click at [296, 202] on div "Juz 25" at bounding box center [243, 205] width 211 height 8
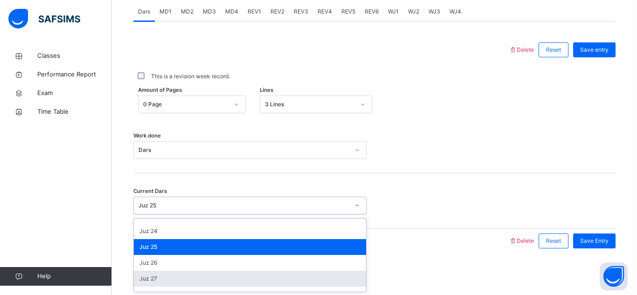
click at [250, 276] on div "Juz 27" at bounding box center [250, 279] width 232 height 16
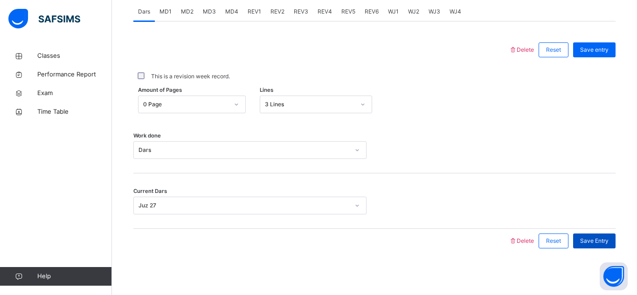
click at [582, 238] on span "Save Entry" at bounding box center [594, 241] width 28 height 8
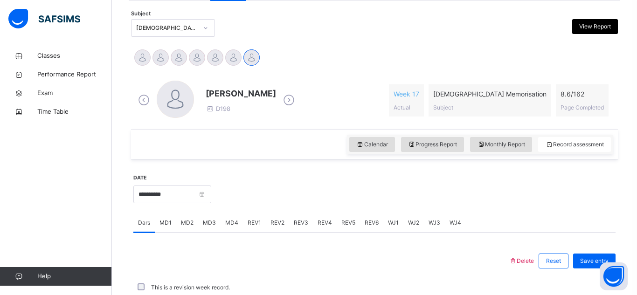
scroll to position [405, 0]
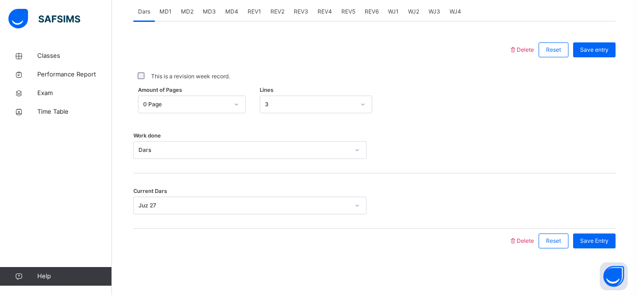
click at [226, 8] on span "MD4" at bounding box center [231, 11] width 13 height 8
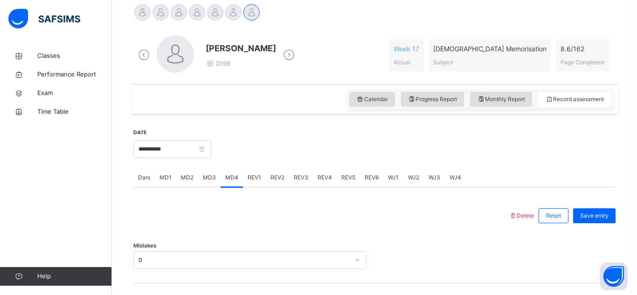
scroll to position [237, 0]
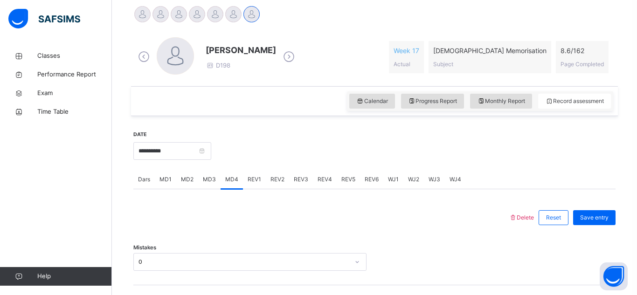
click at [190, 14] on div at bounding box center [197, 14] width 16 height 16
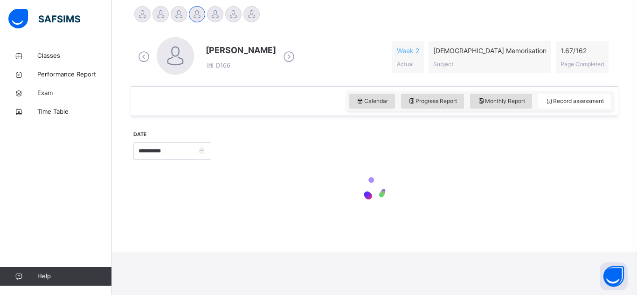
scroll to position [194, 0]
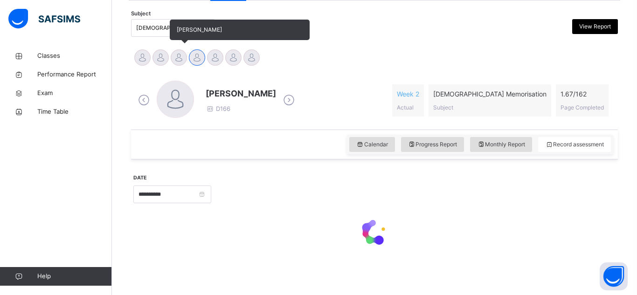
click at [178, 56] on div at bounding box center [179, 57] width 16 height 16
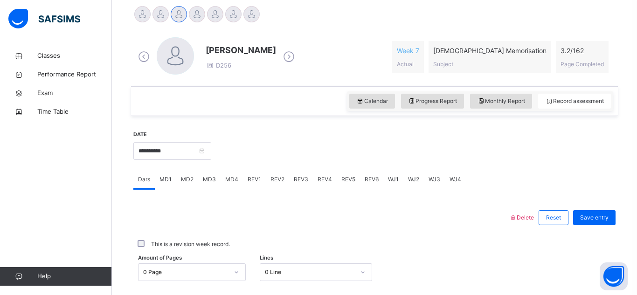
scroll to position [256, 0]
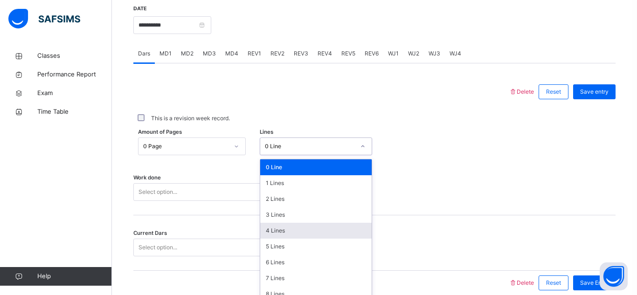
click at [334, 155] on div "option 4 Lines focused, 5 of 16. 16 results available. Use Up and Down to choos…" at bounding box center [316, 146] width 112 height 18
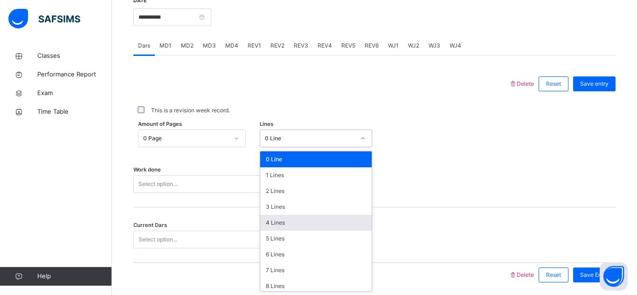
scroll to position [371, 0]
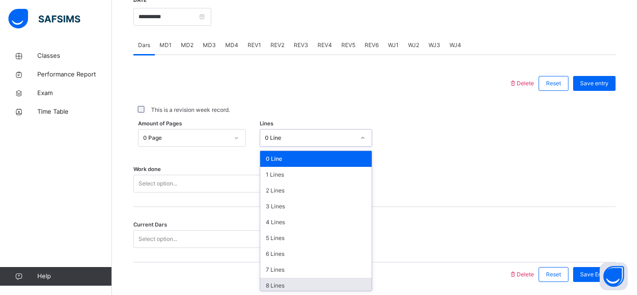
click at [273, 287] on div "8 Lines" at bounding box center [315, 286] width 111 height 16
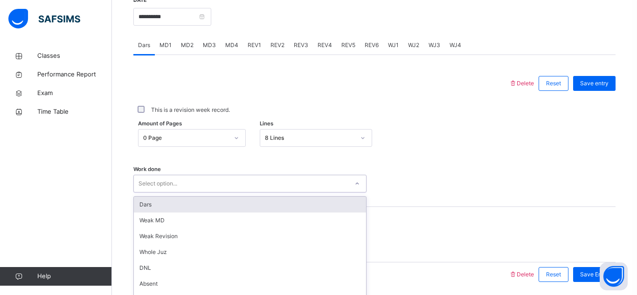
scroll to position [405, 0]
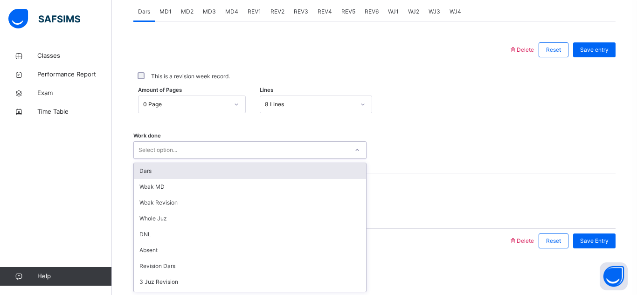
click at [326, 159] on div "option Dars focused, 1 of 14. 14 results available. Use Up and Down to choose o…" at bounding box center [249, 150] width 233 height 18
click at [302, 175] on div "Dars" at bounding box center [250, 171] width 232 height 16
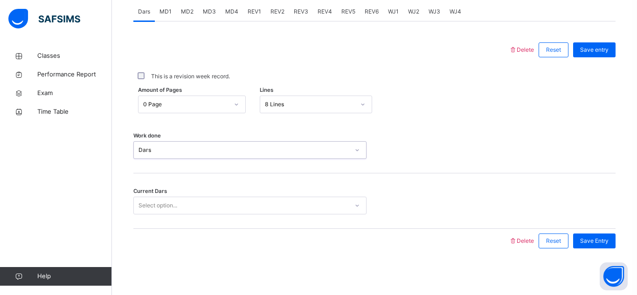
click at [302, 158] on div "Dars" at bounding box center [249, 150] width 233 height 18
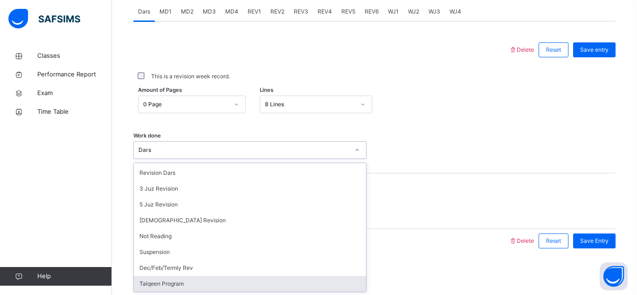
scroll to position [0, 0]
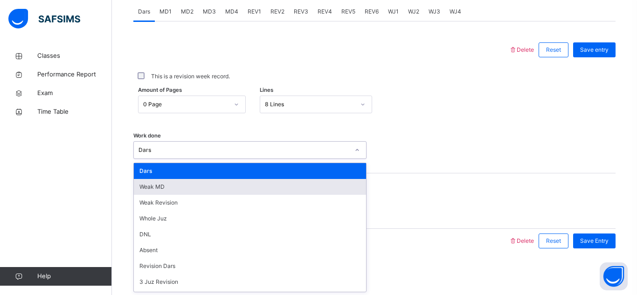
click at [189, 185] on div "Weak MD" at bounding box center [250, 187] width 232 height 16
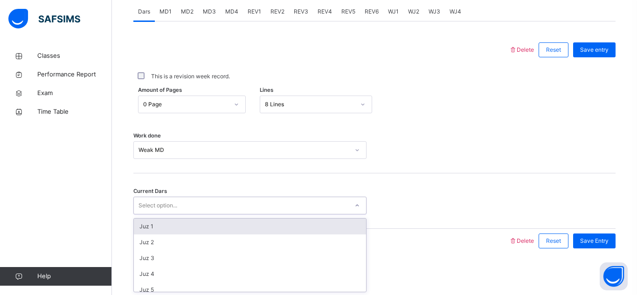
click at [176, 207] on div "Select option..." at bounding box center [157, 206] width 39 height 18
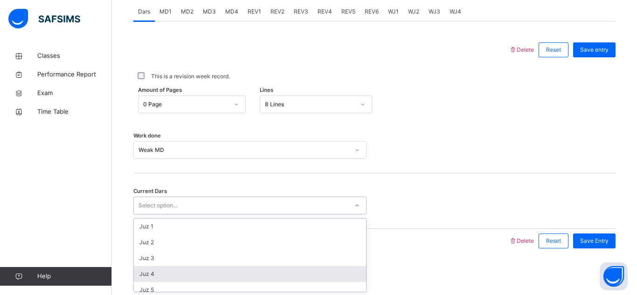
scroll to position [402, 0]
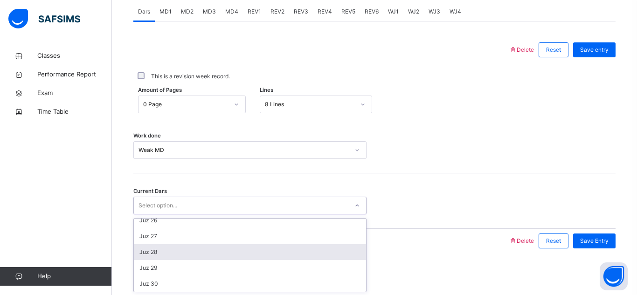
click at [224, 251] on div "Juz 28" at bounding box center [250, 252] width 232 height 16
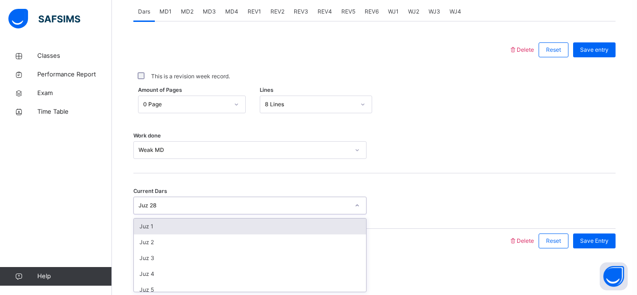
click at [184, 206] on div "Juz 28" at bounding box center [243, 205] width 211 height 8
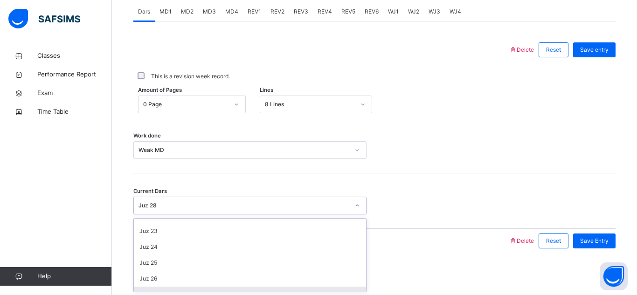
scroll to position [360, 0]
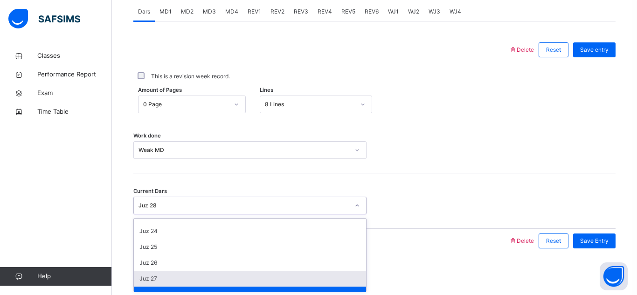
click at [148, 277] on div "Juz 27" at bounding box center [250, 279] width 232 height 16
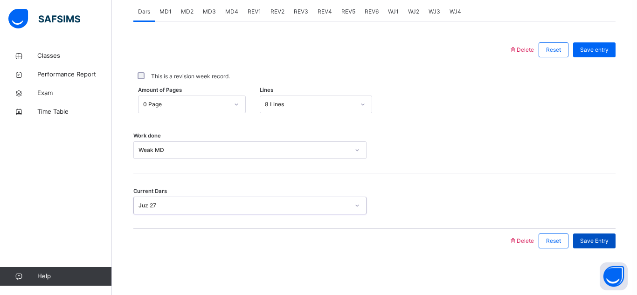
click at [600, 236] on div "Save Entry" at bounding box center [594, 240] width 42 height 15
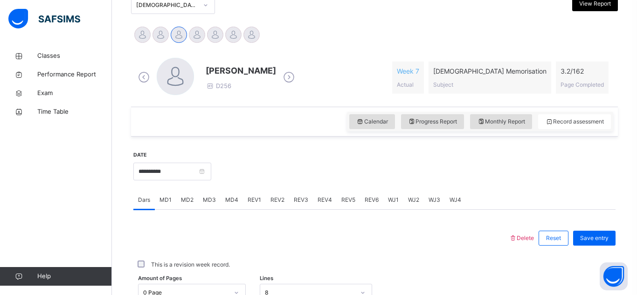
scroll to position [0, 0]
